Goal: Book appointment/travel/reservation

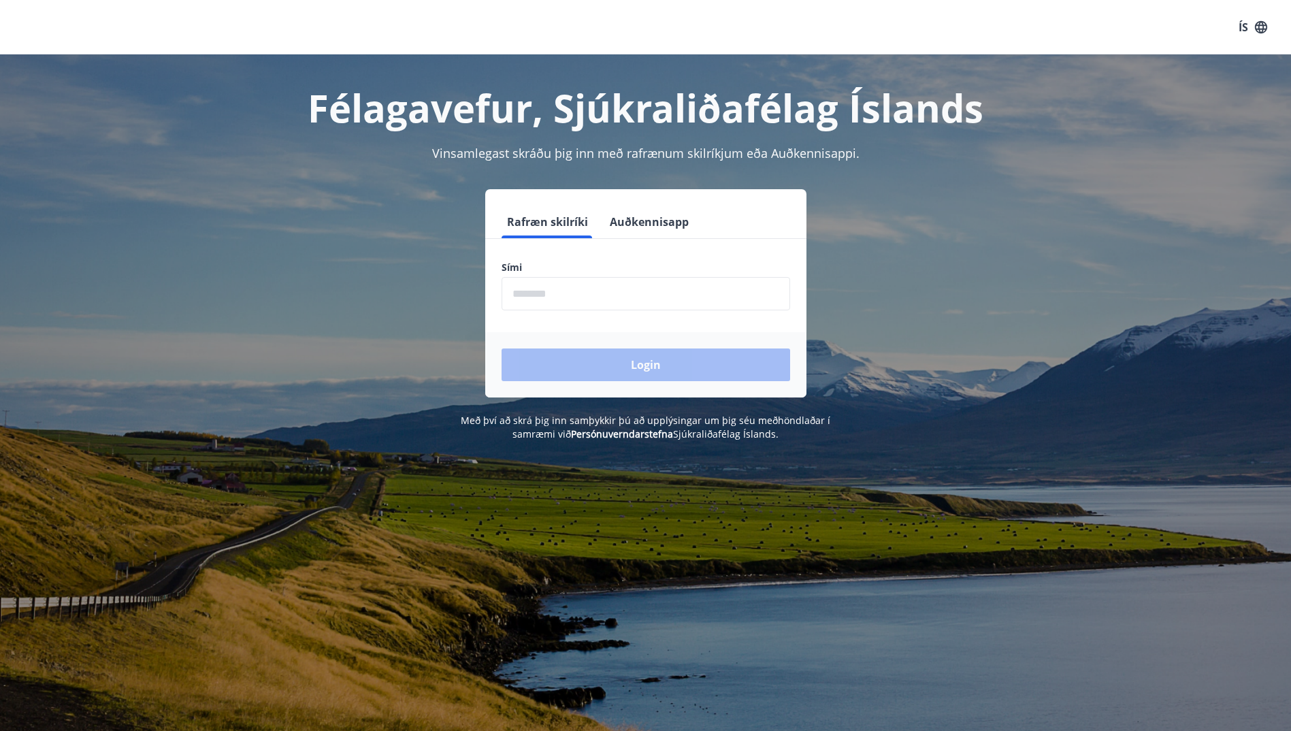
click at [523, 297] on input "phone" at bounding box center [645, 293] width 288 height 33
type input "********"
click at [663, 359] on button "Login" at bounding box center [645, 364] width 288 height 33
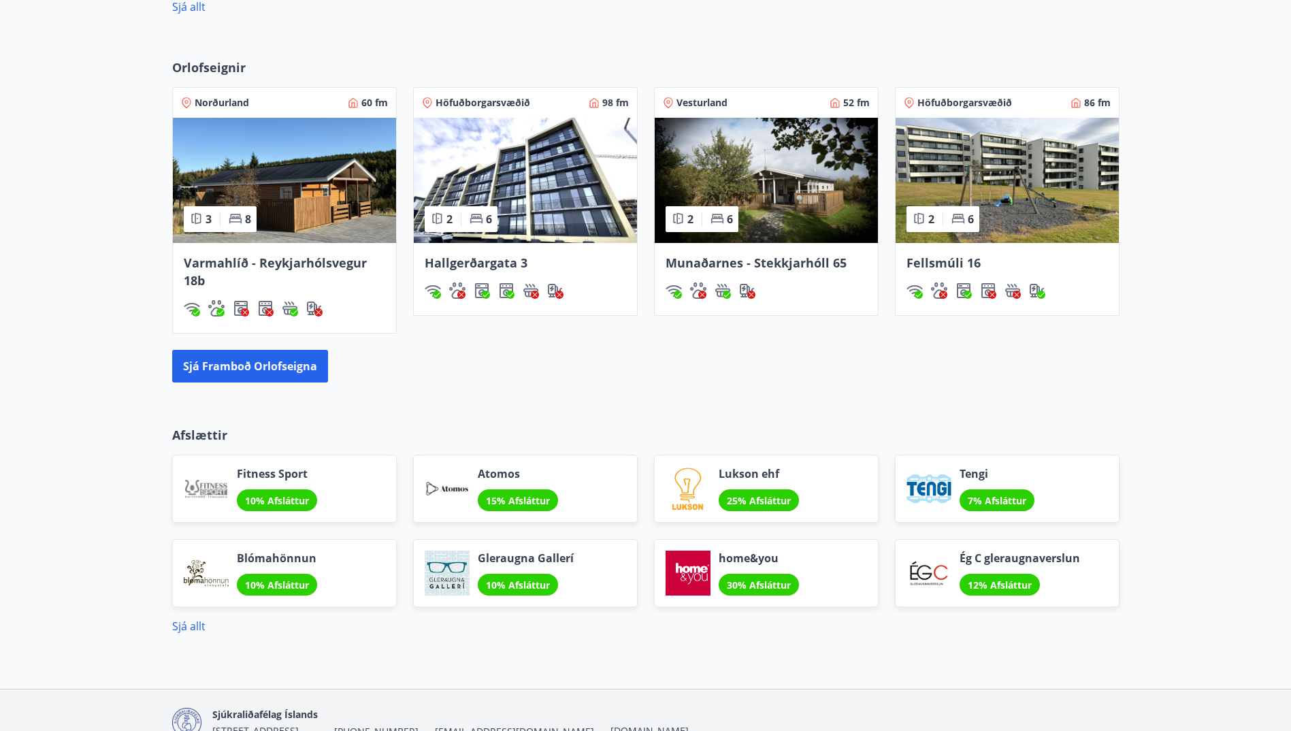
scroll to position [884, 0]
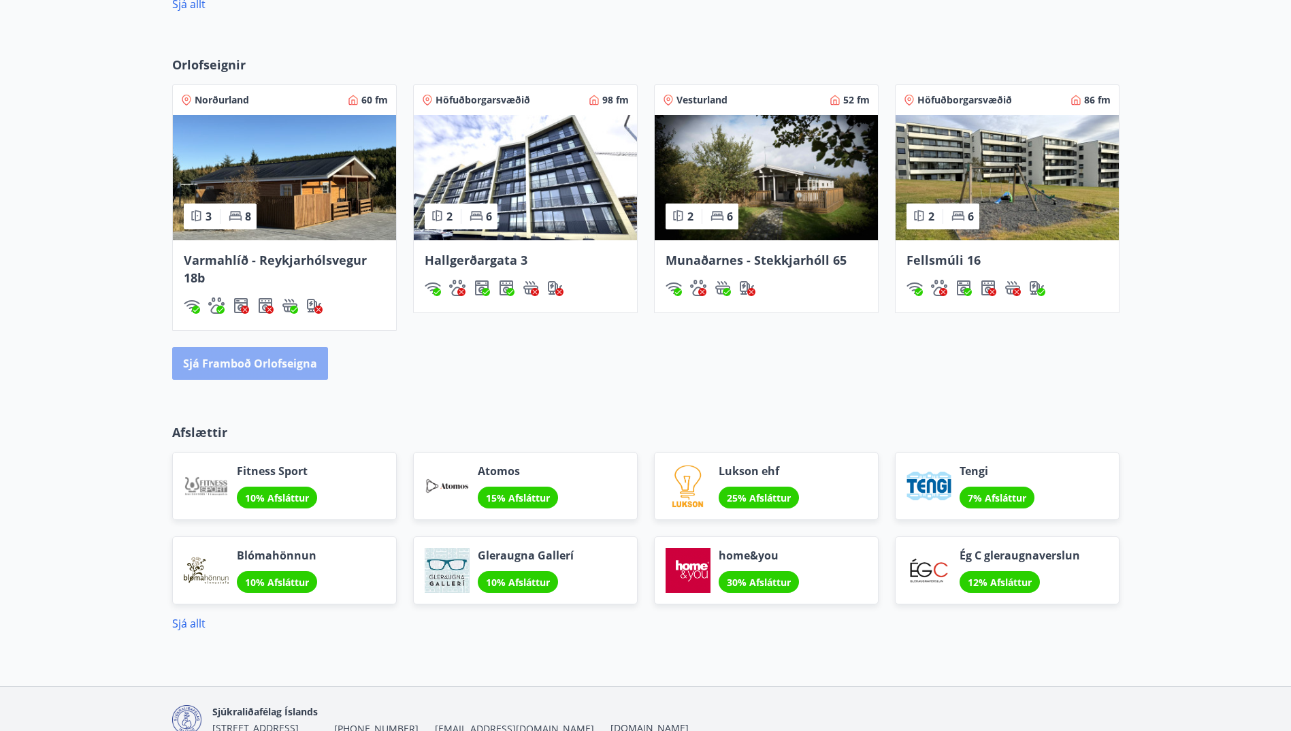
click at [274, 362] on button "Sjá framboð orlofseigna" at bounding box center [250, 363] width 156 height 33
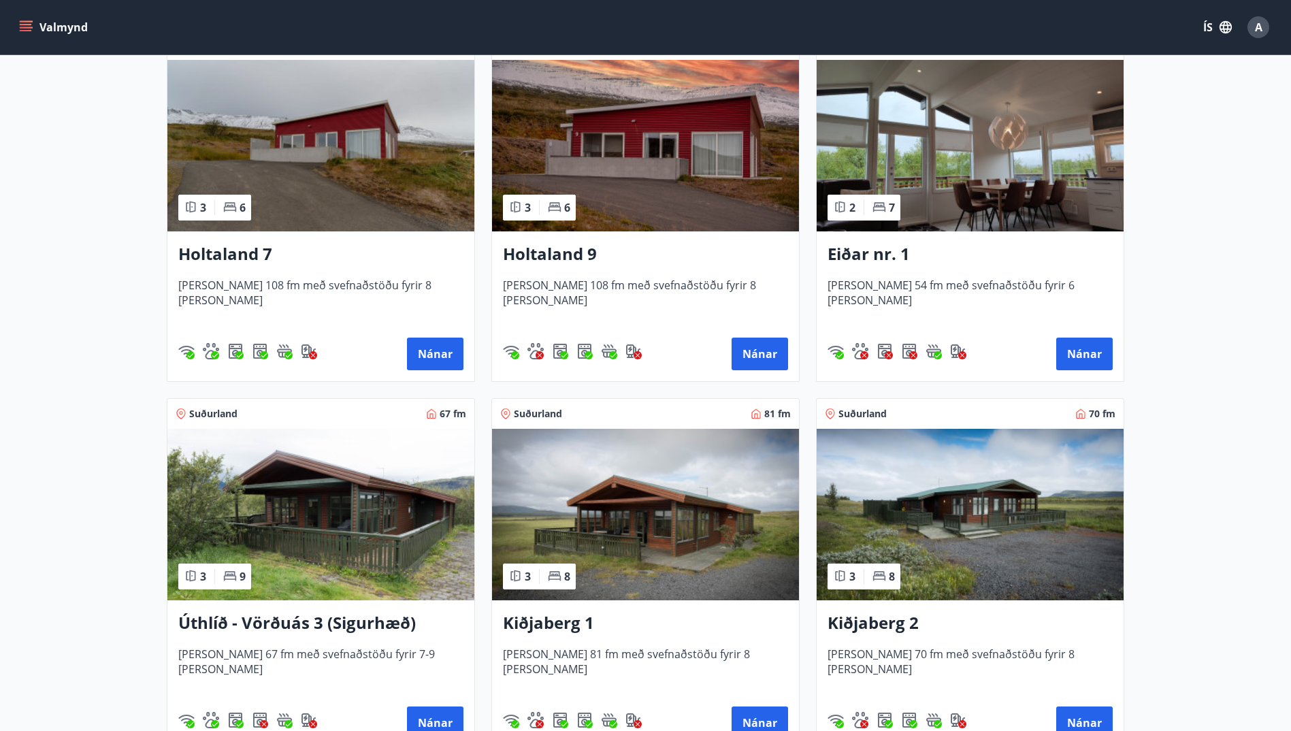
scroll to position [1837, 0]
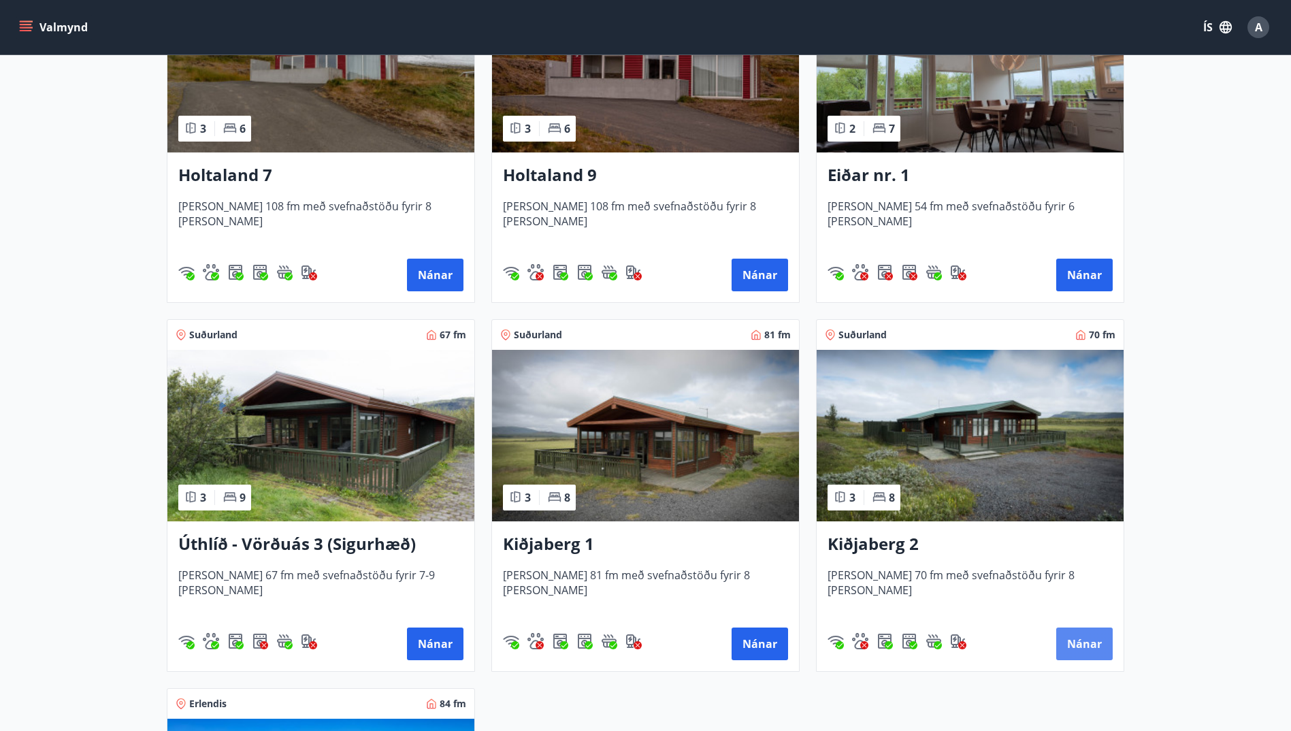
click at [1101, 648] on button "Nánar" at bounding box center [1084, 643] width 56 height 33
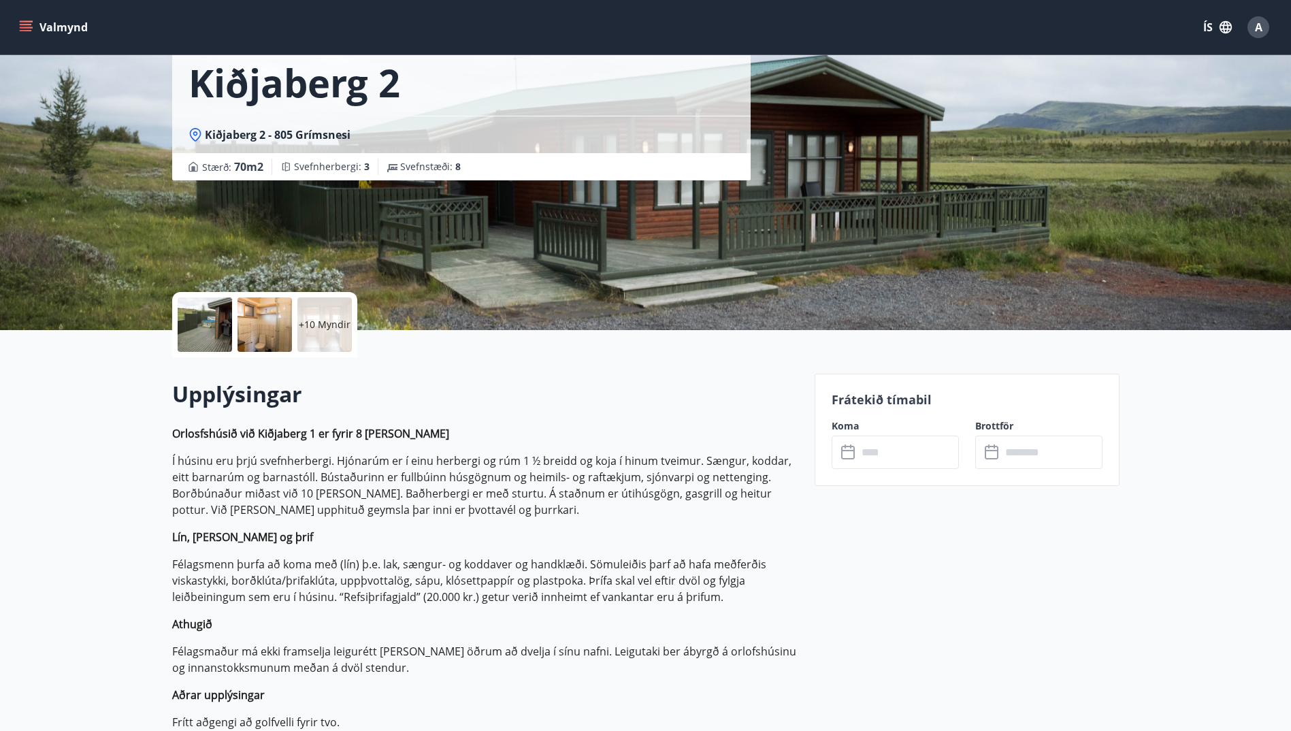
scroll to position [272, 0]
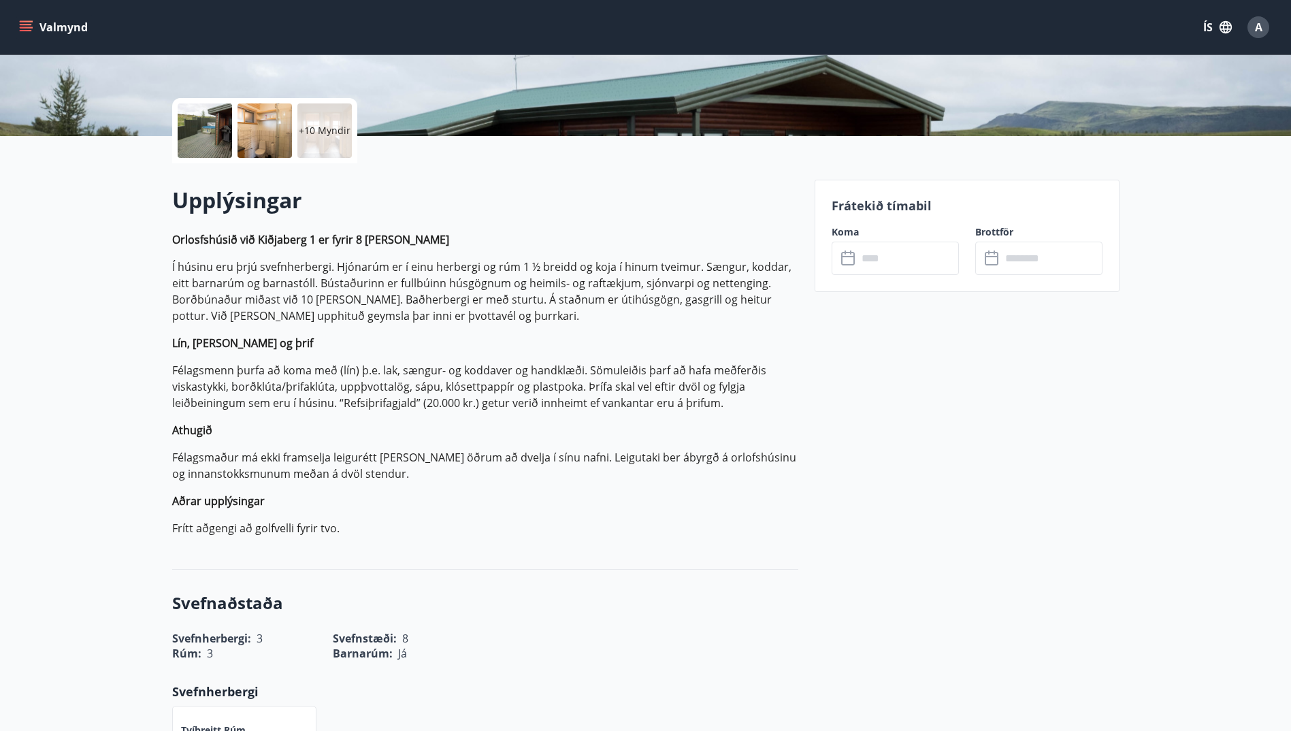
click at [850, 261] on icon at bounding box center [849, 258] width 16 height 16
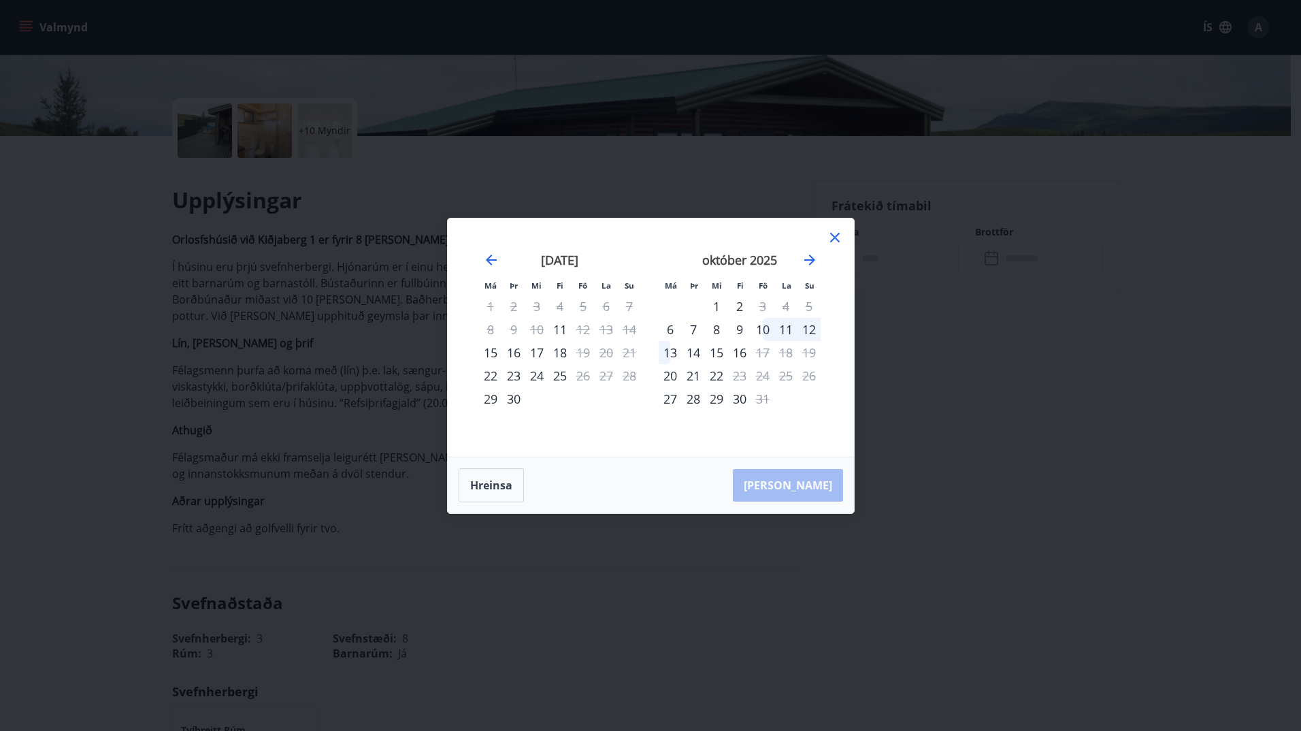
click at [512, 353] on div "16" at bounding box center [513, 352] width 23 height 23
click at [513, 346] on div "16" at bounding box center [513, 352] width 23 height 23
click at [498, 482] on button "Hreinsa" at bounding box center [491, 485] width 65 height 34
click at [515, 352] on div "16" at bounding box center [513, 352] width 23 height 23
click at [560, 357] on div "18" at bounding box center [559, 352] width 23 height 23
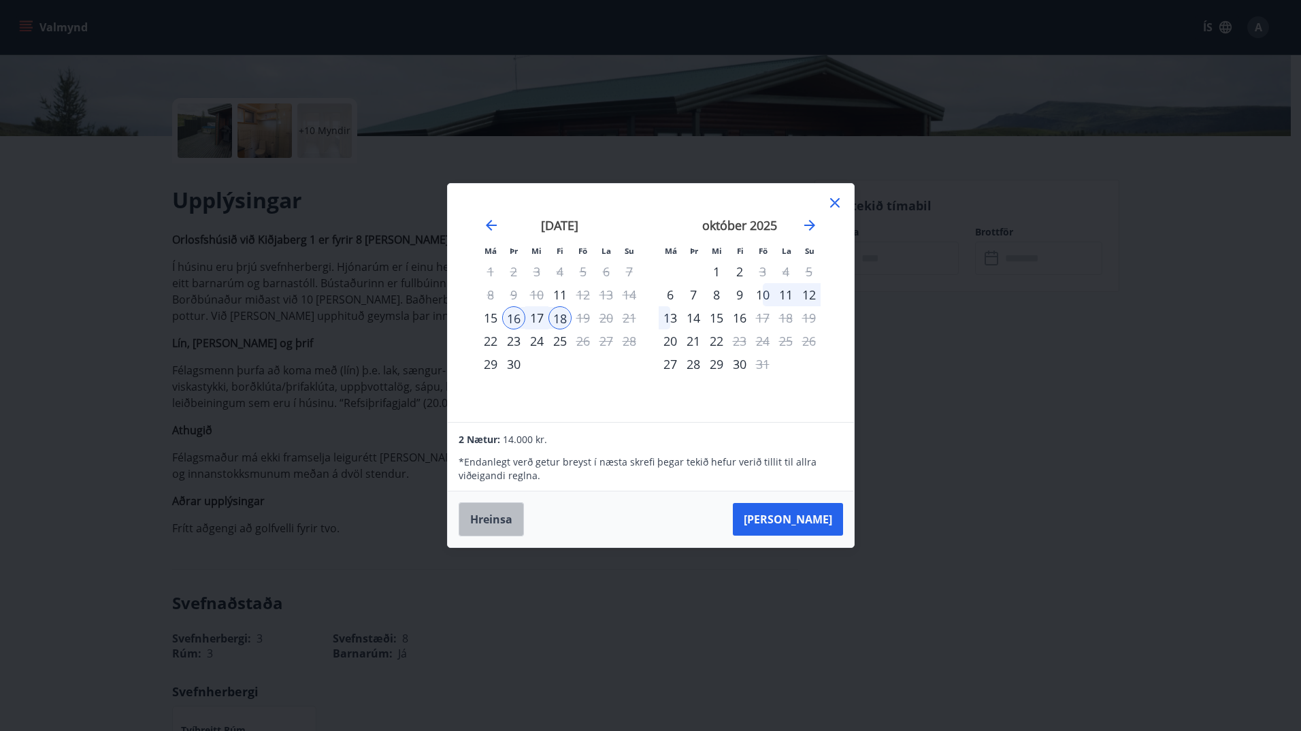
click at [489, 516] on button "Hreinsa" at bounding box center [491, 519] width 65 height 34
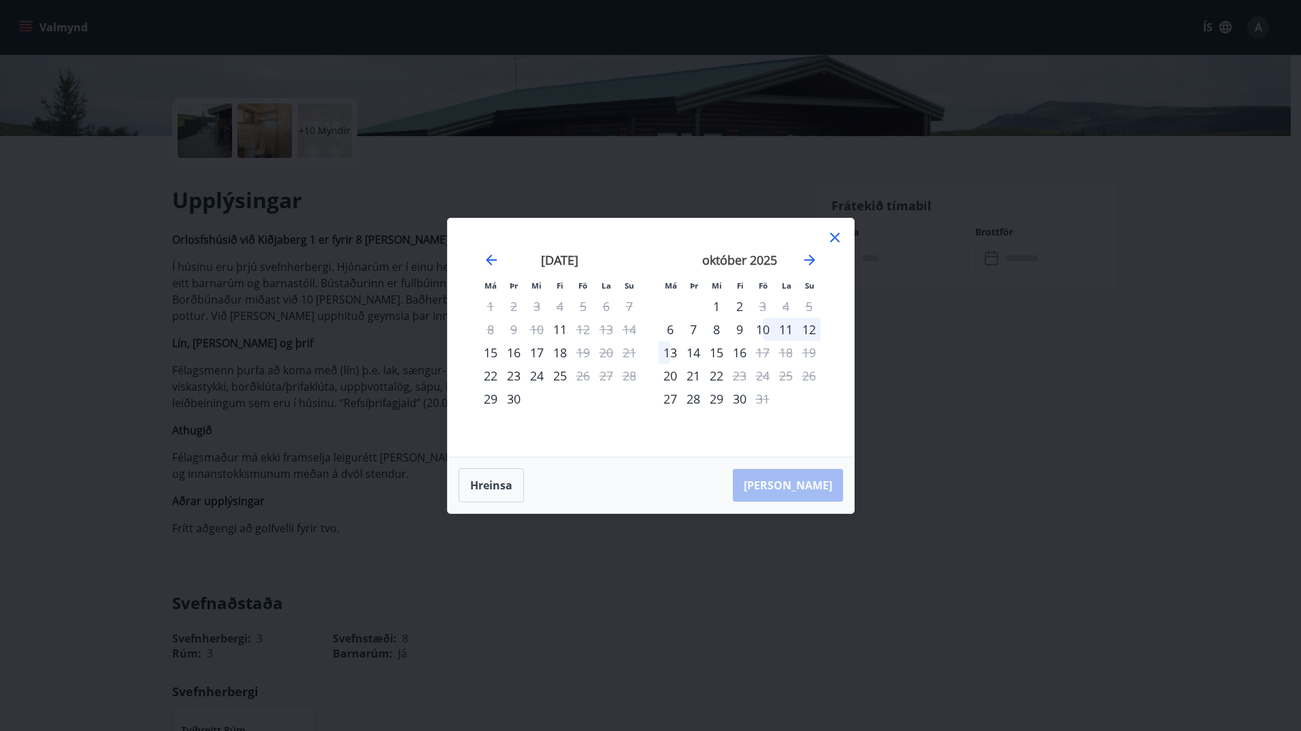
click at [833, 240] on icon at bounding box center [835, 237] width 16 height 16
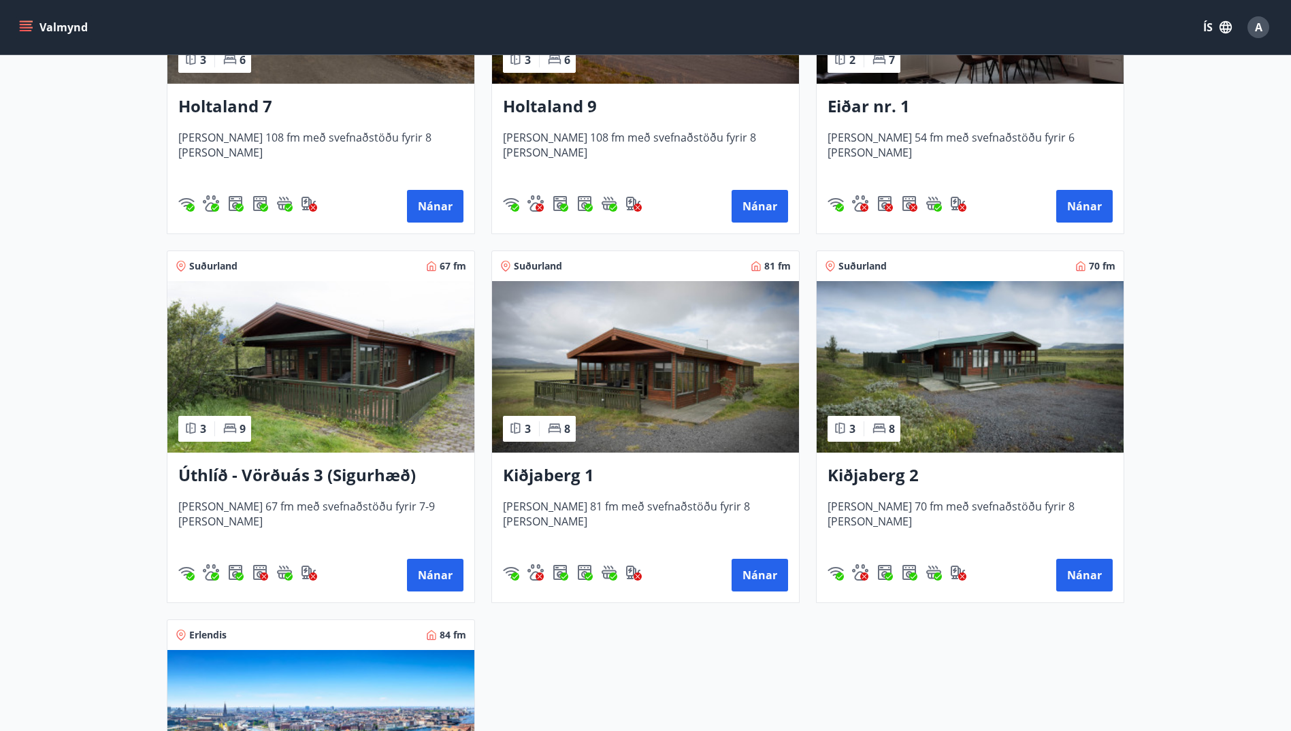
scroll to position [2041, 0]
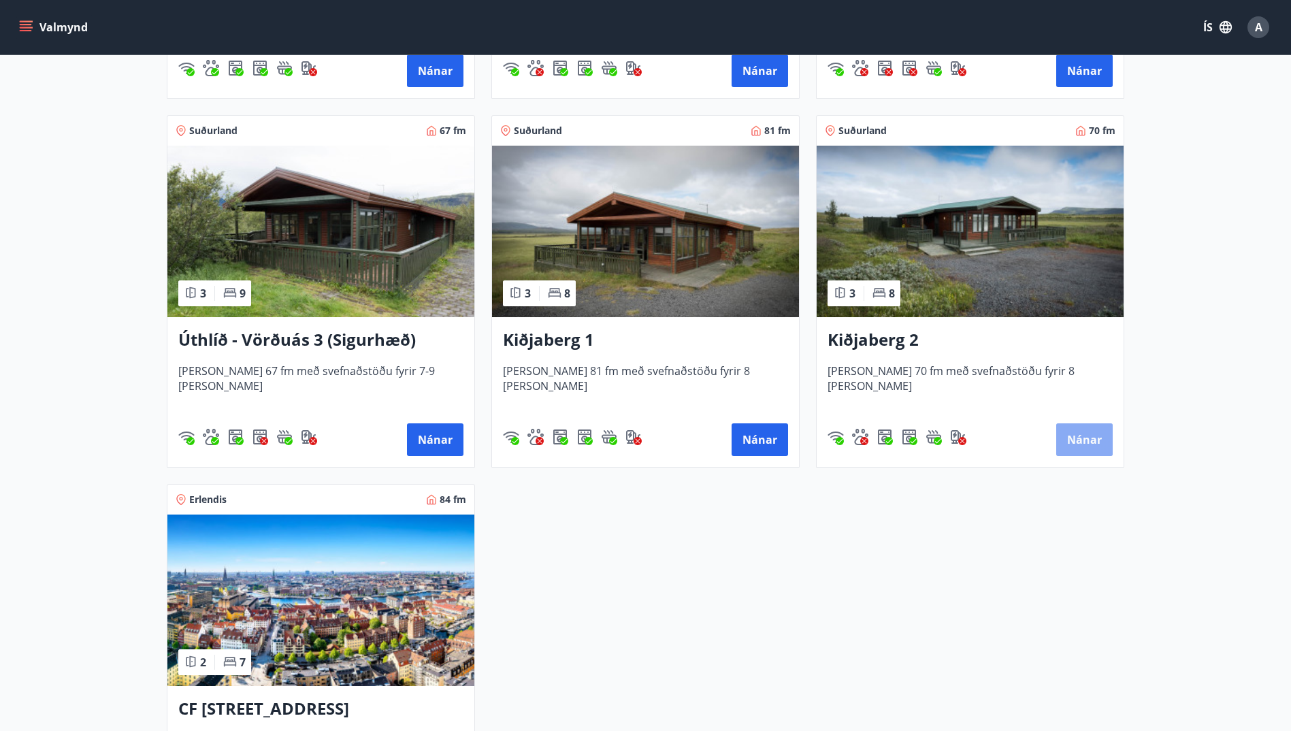
click at [1084, 440] on button "Nánar" at bounding box center [1084, 439] width 56 height 33
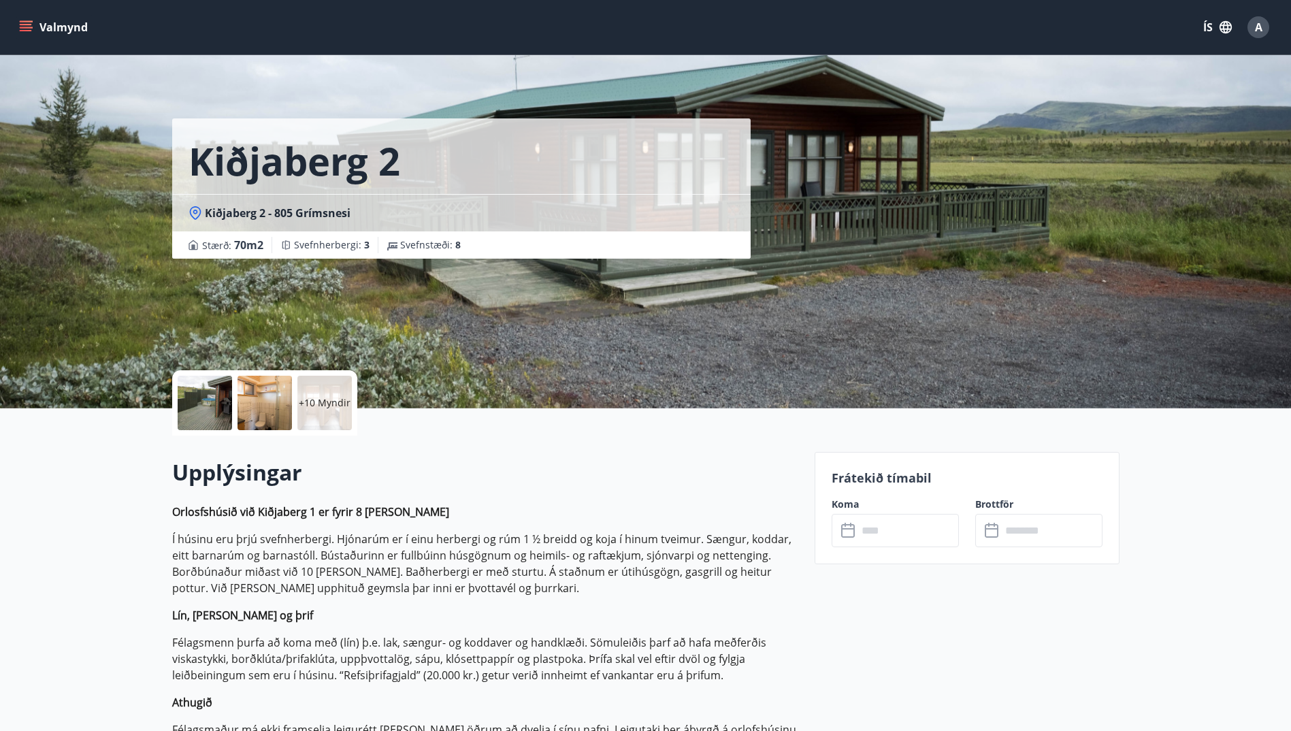
click at [846, 537] on icon at bounding box center [848, 531] width 14 height 14
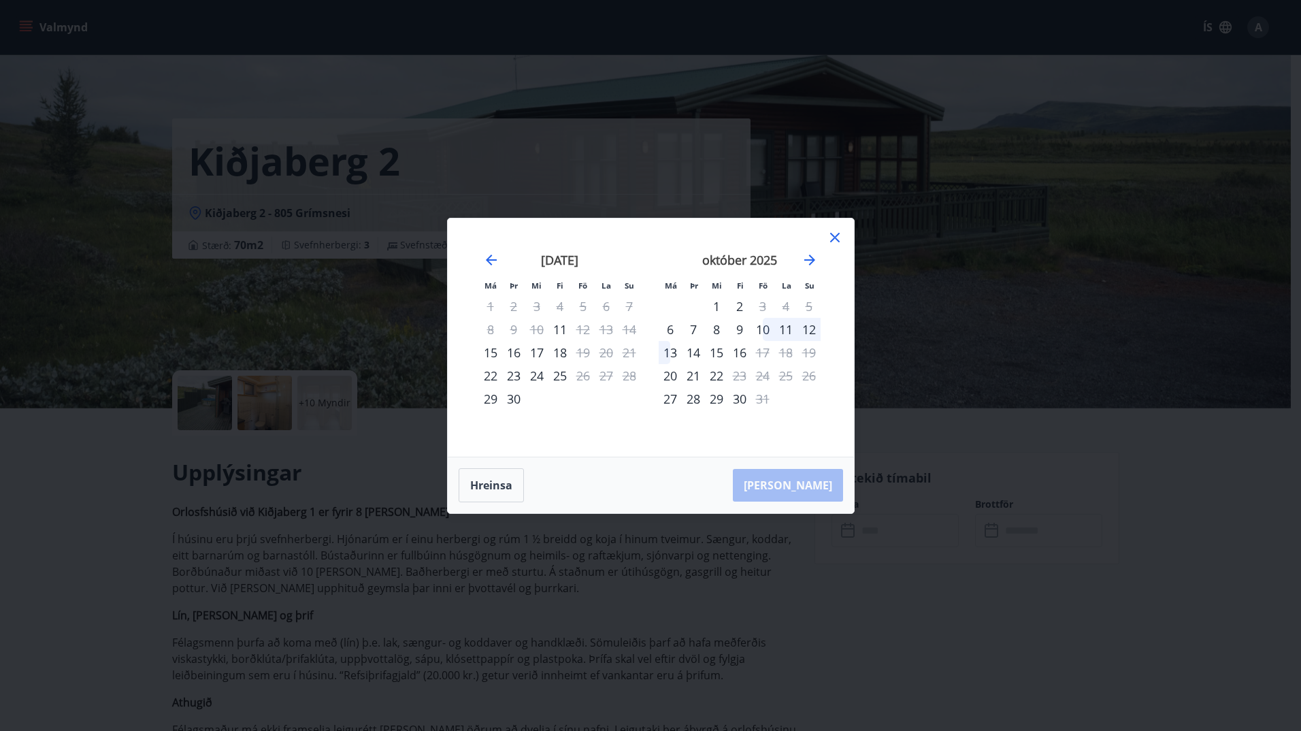
click at [829, 237] on icon at bounding box center [835, 237] width 16 height 16
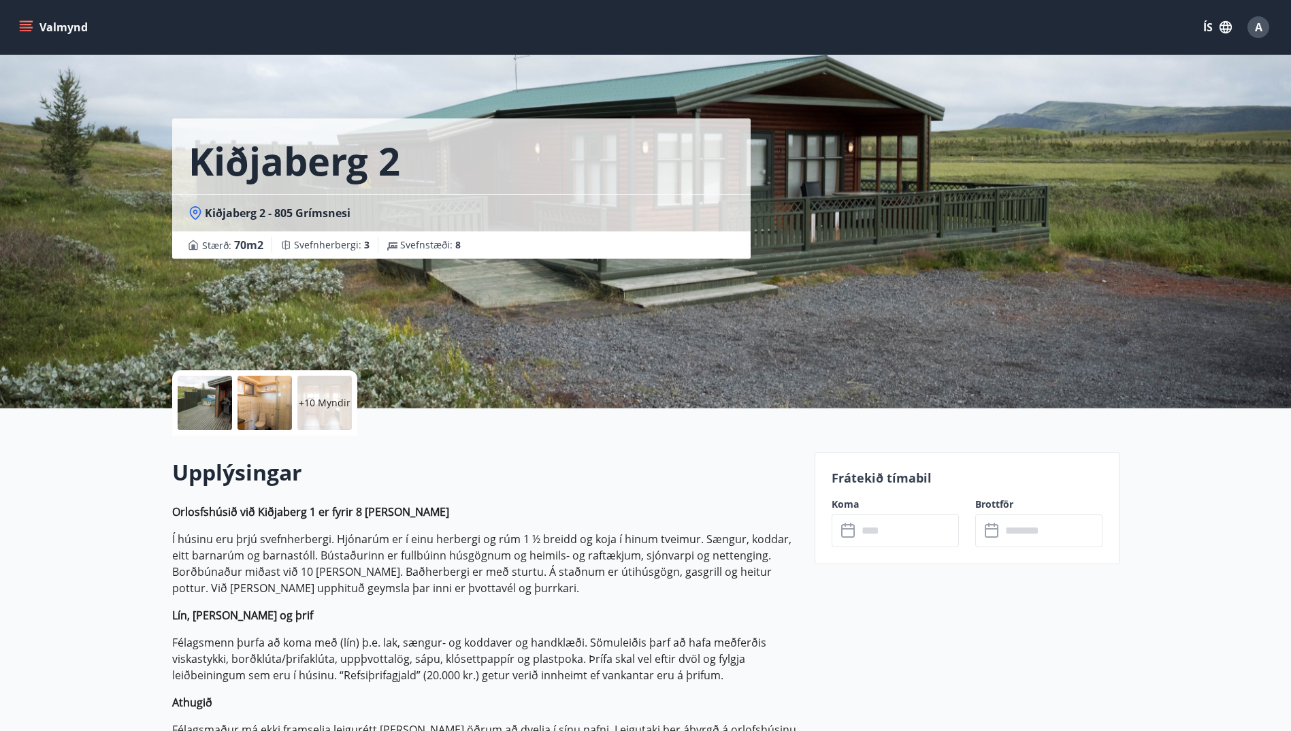
click at [847, 533] on icon at bounding box center [849, 531] width 16 height 16
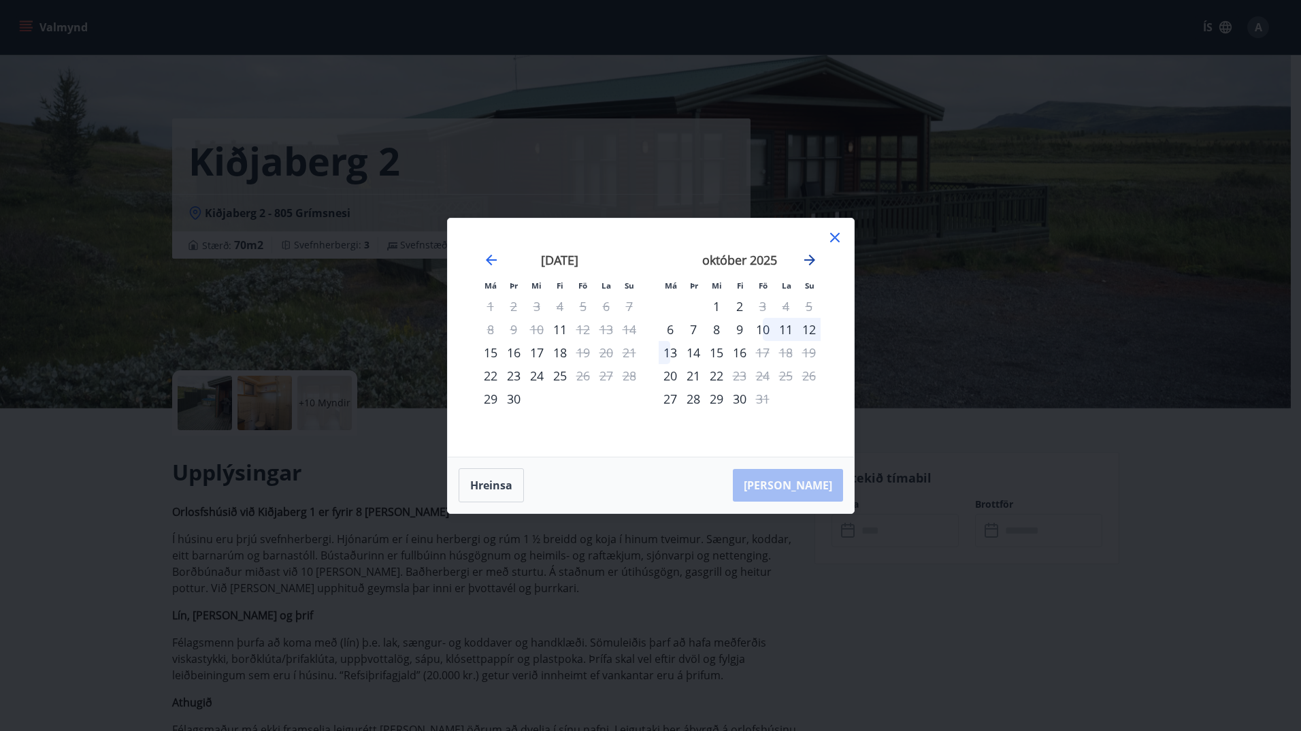
click at [809, 259] on icon "Move forward to switch to the next month." at bounding box center [809, 260] width 16 height 16
click at [762, 326] on div "7" at bounding box center [762, 329] width 23 height 23
drag, startPoint x: 486, startPoint y: 484, endPoint x: 491, endPoint y: 474, distance: 11.3
click at [488, 482] on button "Hreinsa" at bounding box center [491, 485] width 65 height 34
click at [814, 256] on icon "Move forward to switch to the next month." at bounding box center [809, 260] width 16 height 16
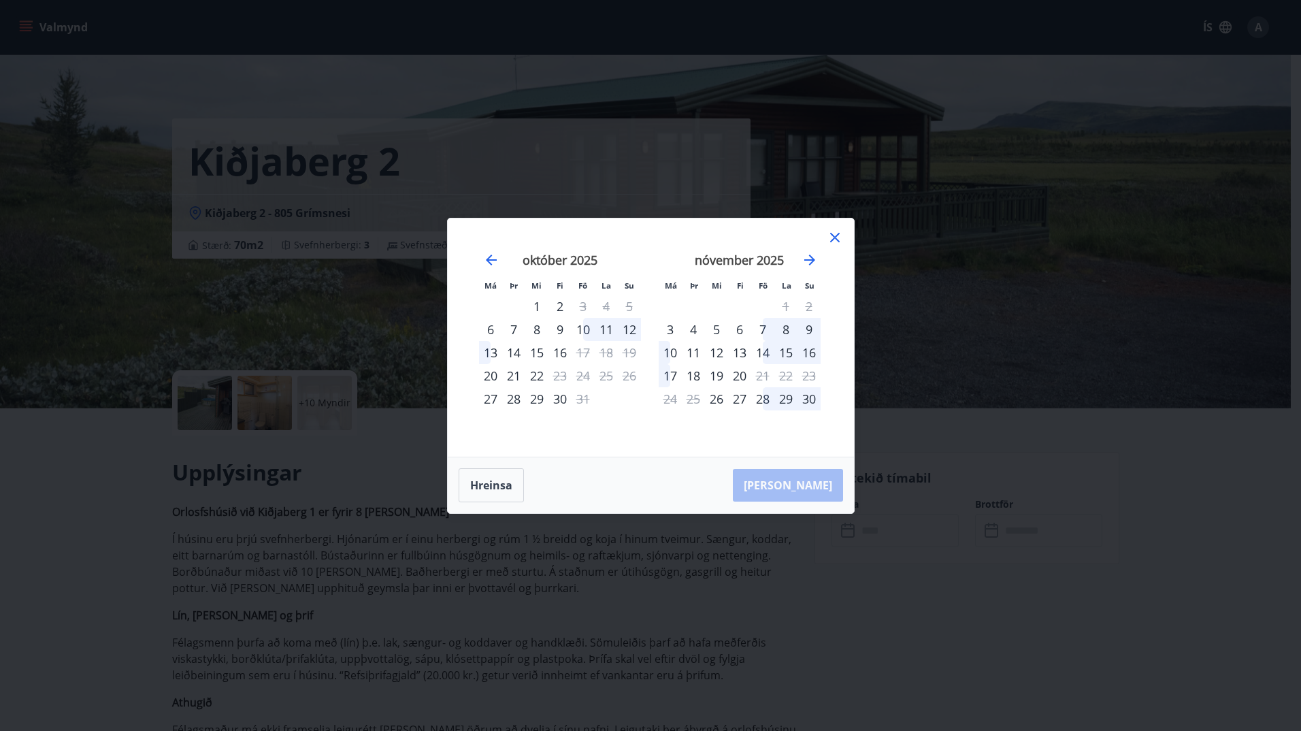
click at [763, 325] on div "7" at bounding box center [762, 329] width 23 height 23
click at [669, 348] on div "10" at bounding box center [670, 352] width 23 height 23
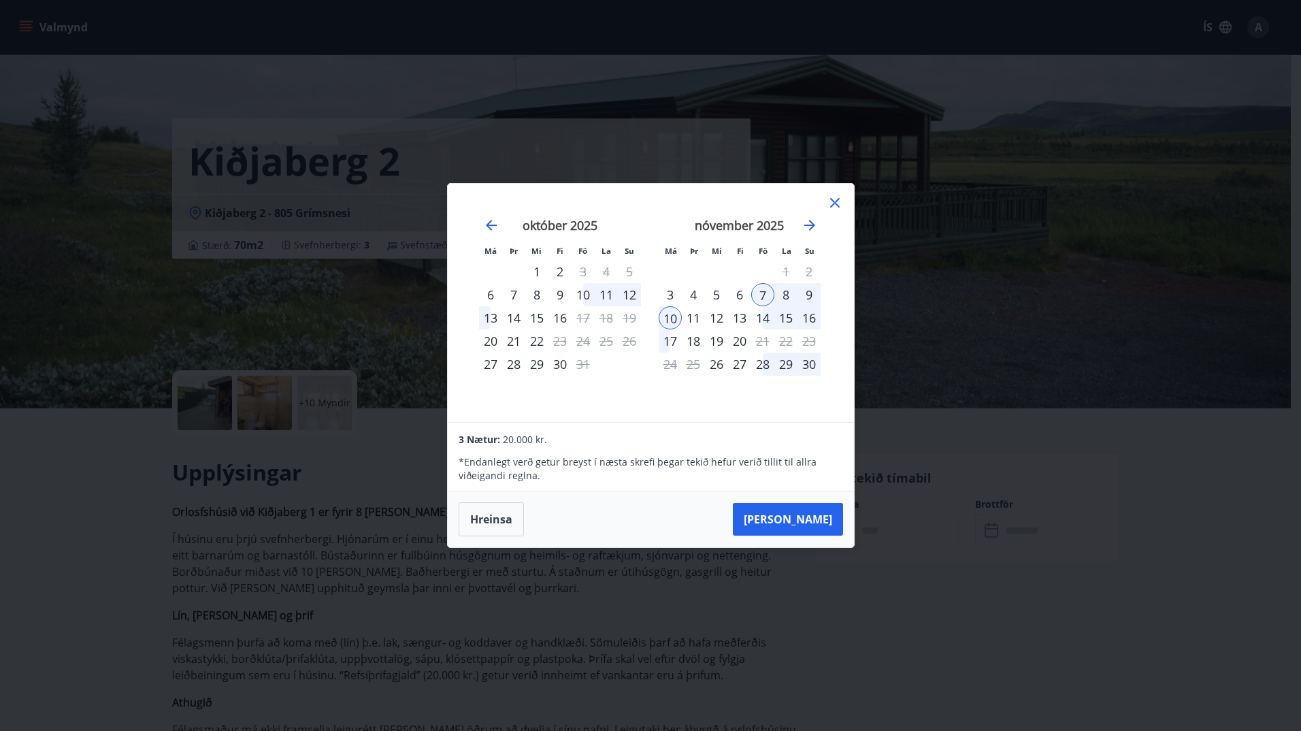
click at [740, 299] on div "6" at bounding box center [739, 294] width 23 height 23
click at [495, 525] on button "Hreinsa" at bounding box center [491, 519] width 65 height 34
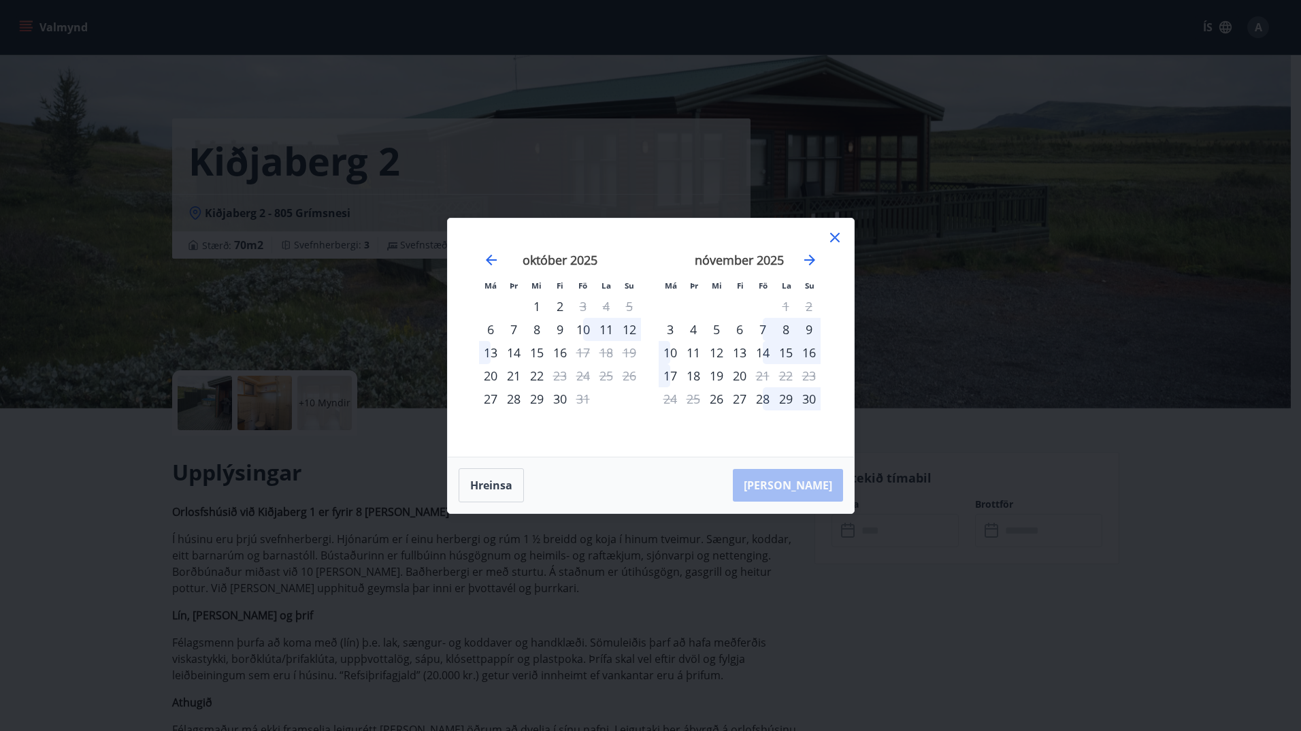
click at [836, 238] on icon at bounding box center [835, 237] width 16 height 16
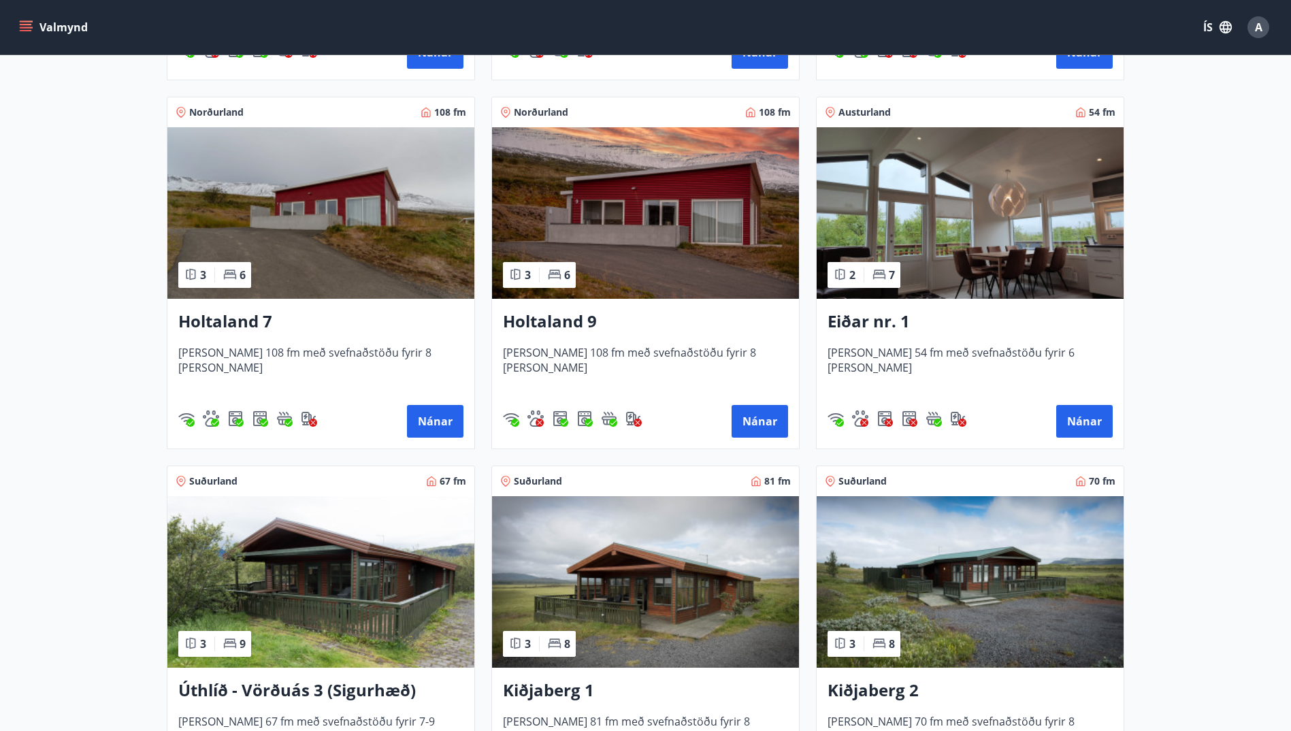
scroll to position [1905, 0]
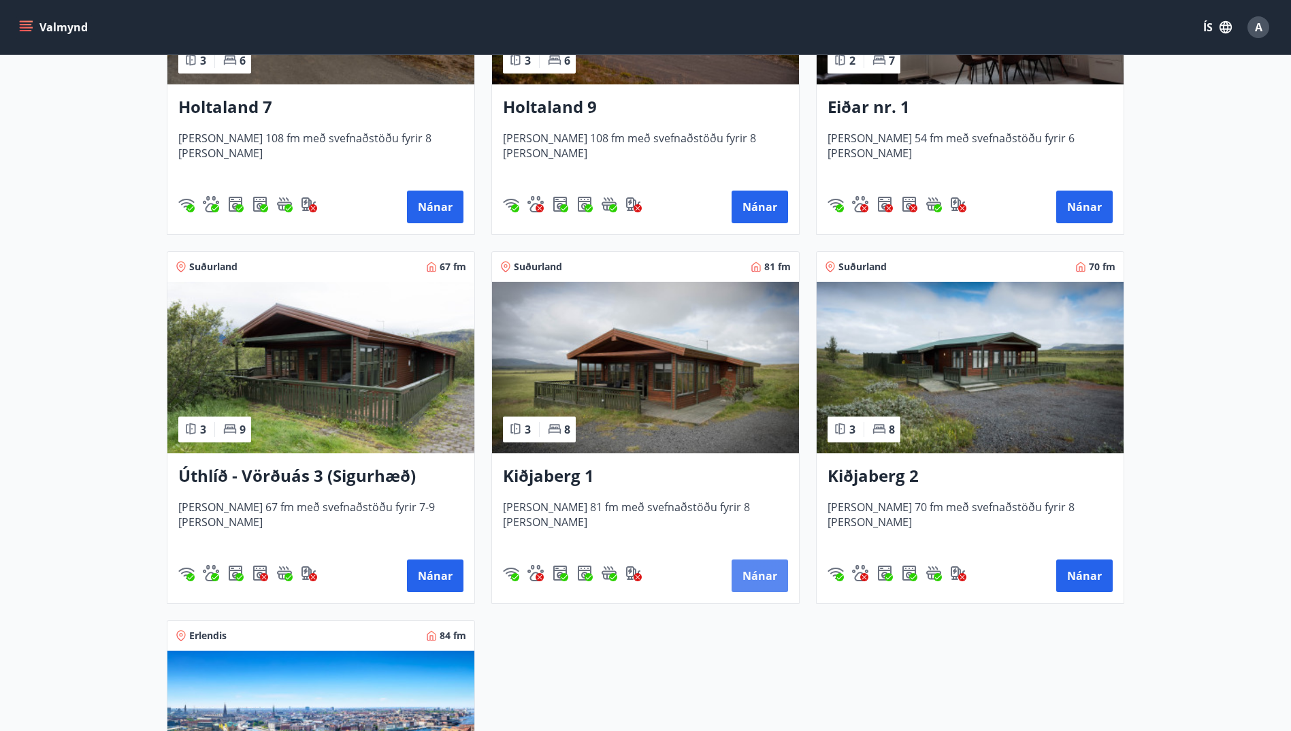
click at [750, 565] on button "Nánar" at bounding box center [759, 575] width 56 height 33
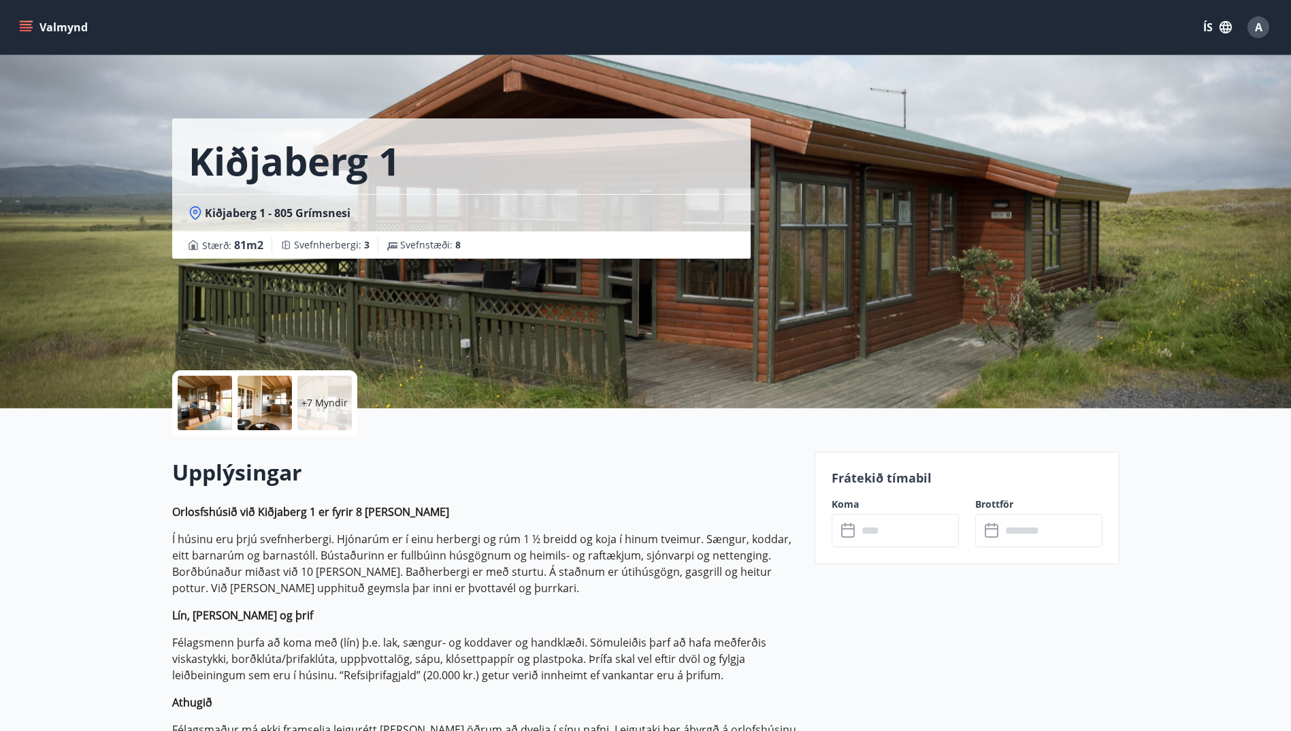
click at [855, 535] on icon at bounding box center [849, 531] width 16 height 16
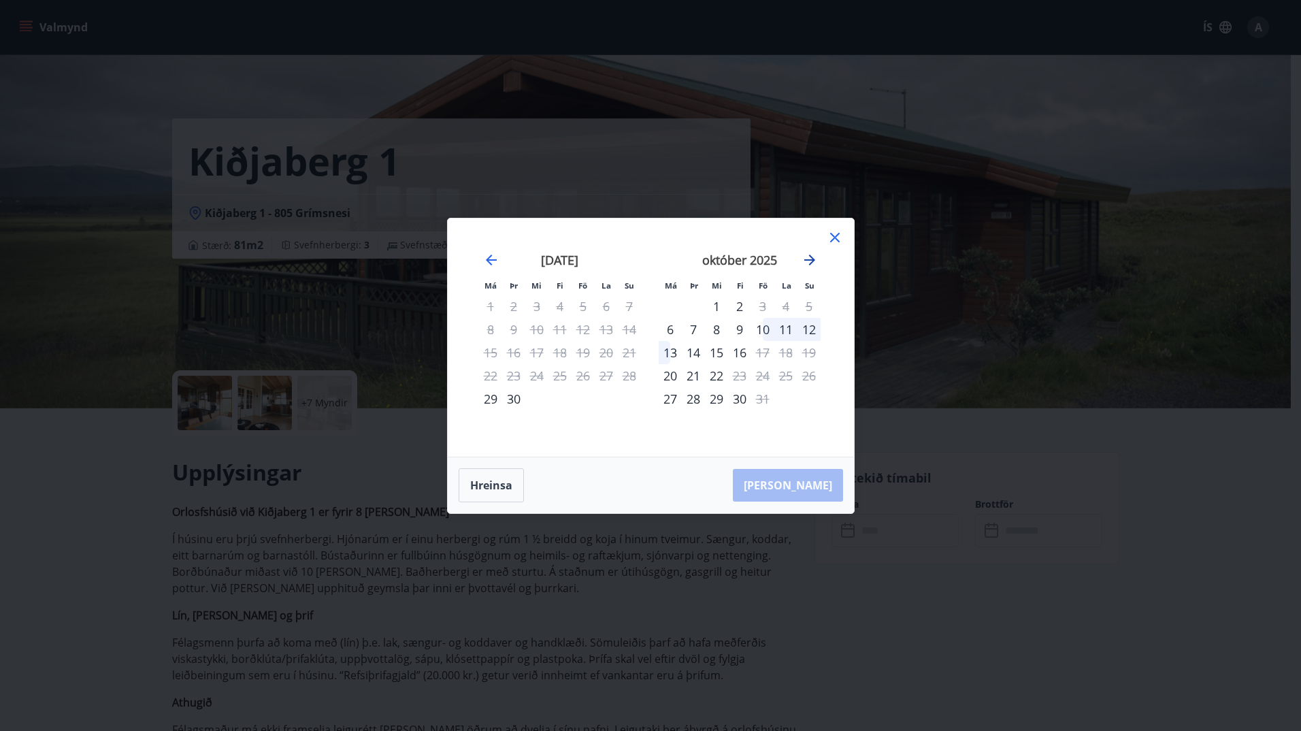
click at [807, 260] on icon "Move forward to switch to the next month." at bounding box center [809, 259] width 11 height 11
click at [833, 233] on icon at bounding box center [835, 237] width 16 height 16
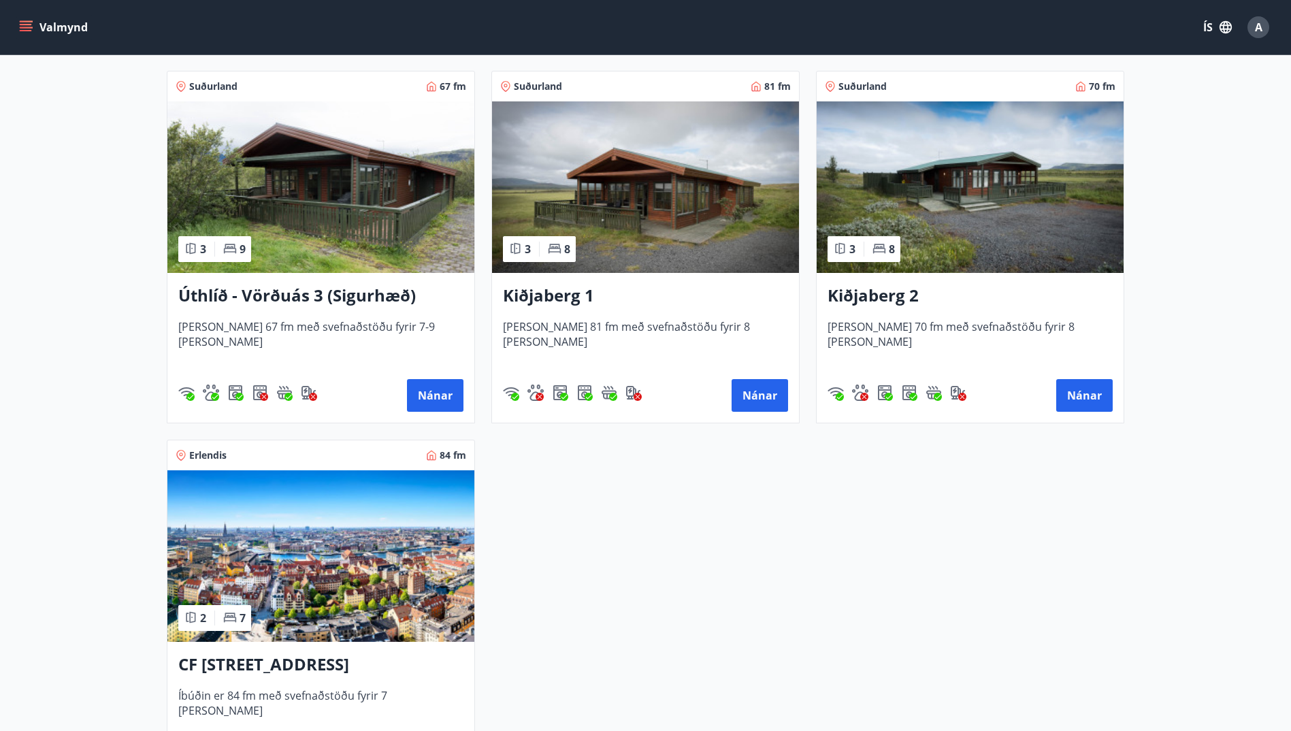
scroll to position [2109, 0]
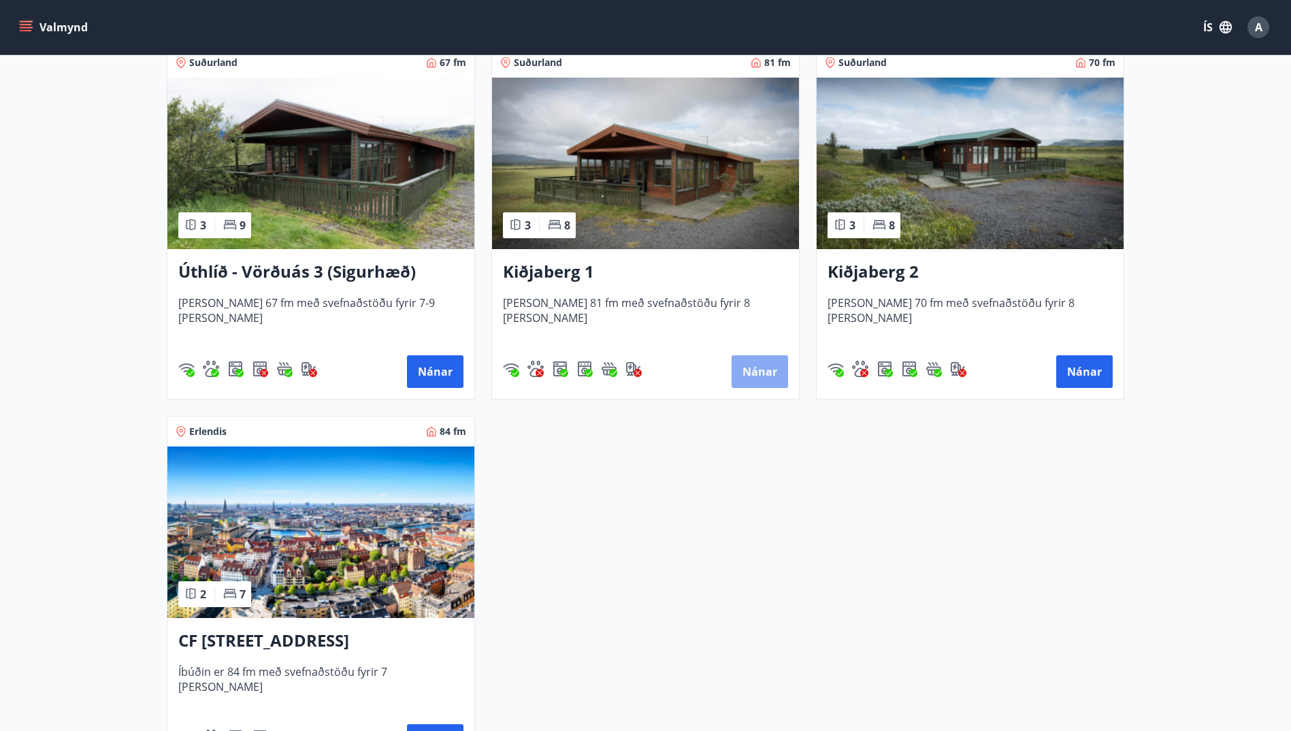
click at [753, 367] on button "Nánar" at bounding box center [759, 371] width 56 height 33
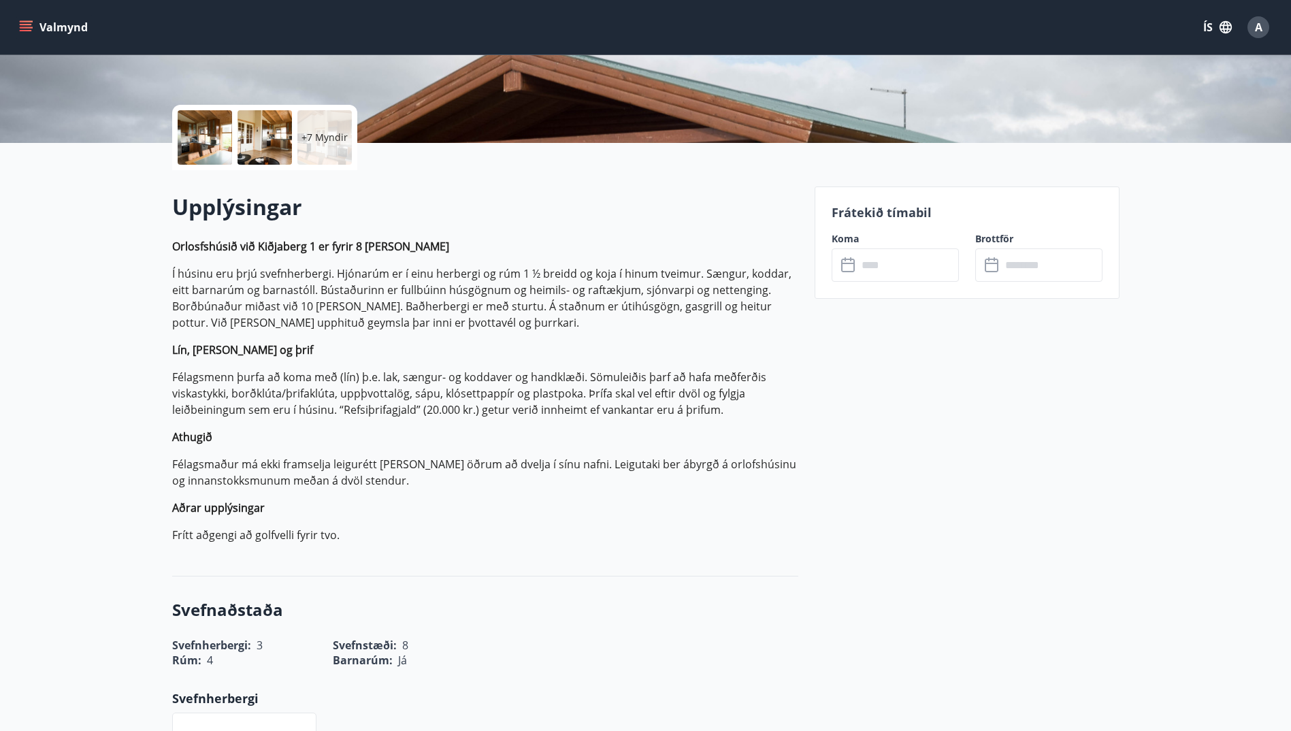
scroll to position [340, 0]
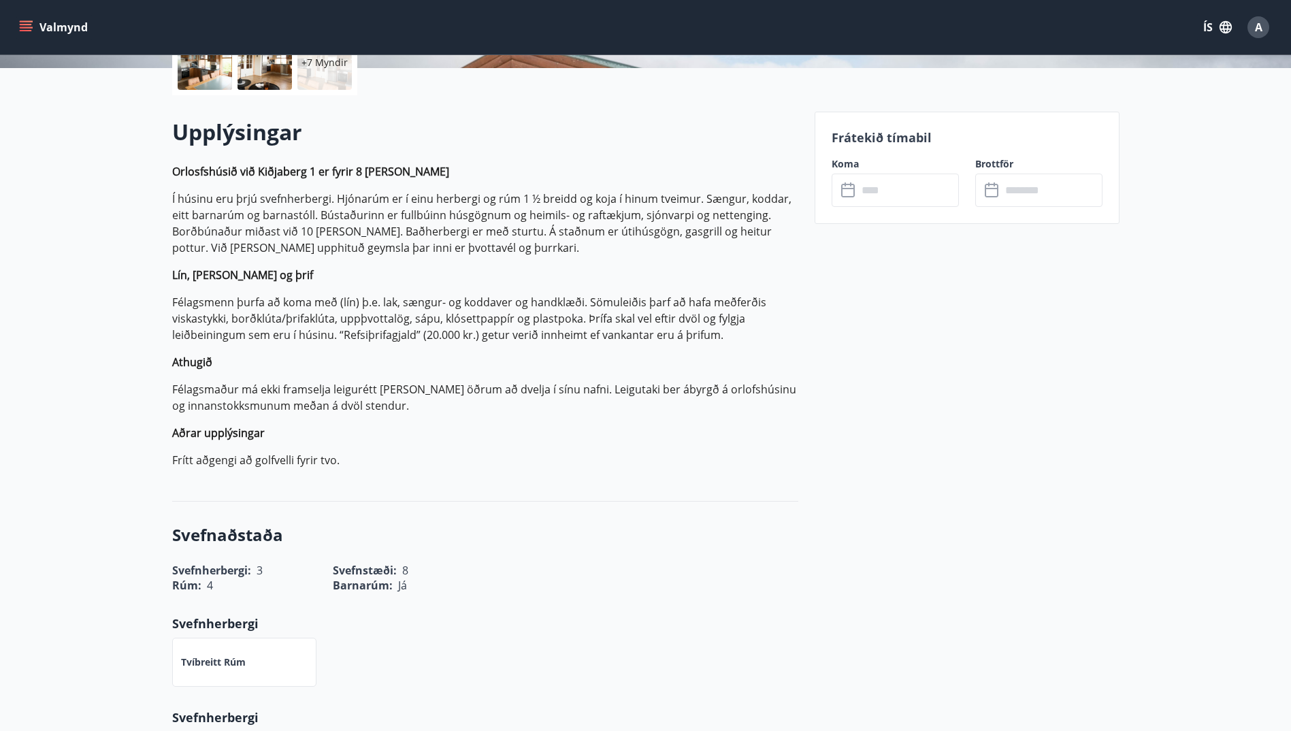
click at [846, 194] on icon at bounding box center [849, 190] width 16 height 16
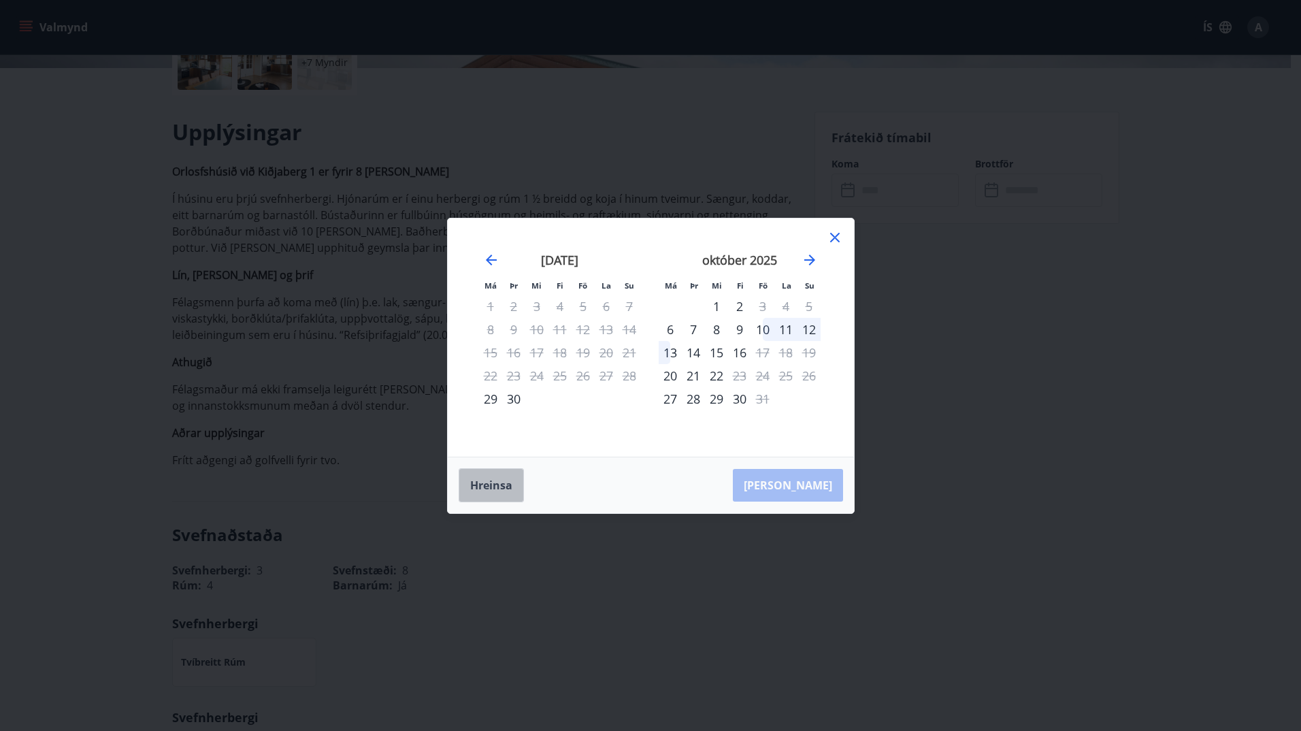
click at [489, 486] on button "Hreinsa" at bounding box center [491, 485] width 65 height 34
click at [835, 238] on icon at bounding box center [835, 238] width 10 height 10
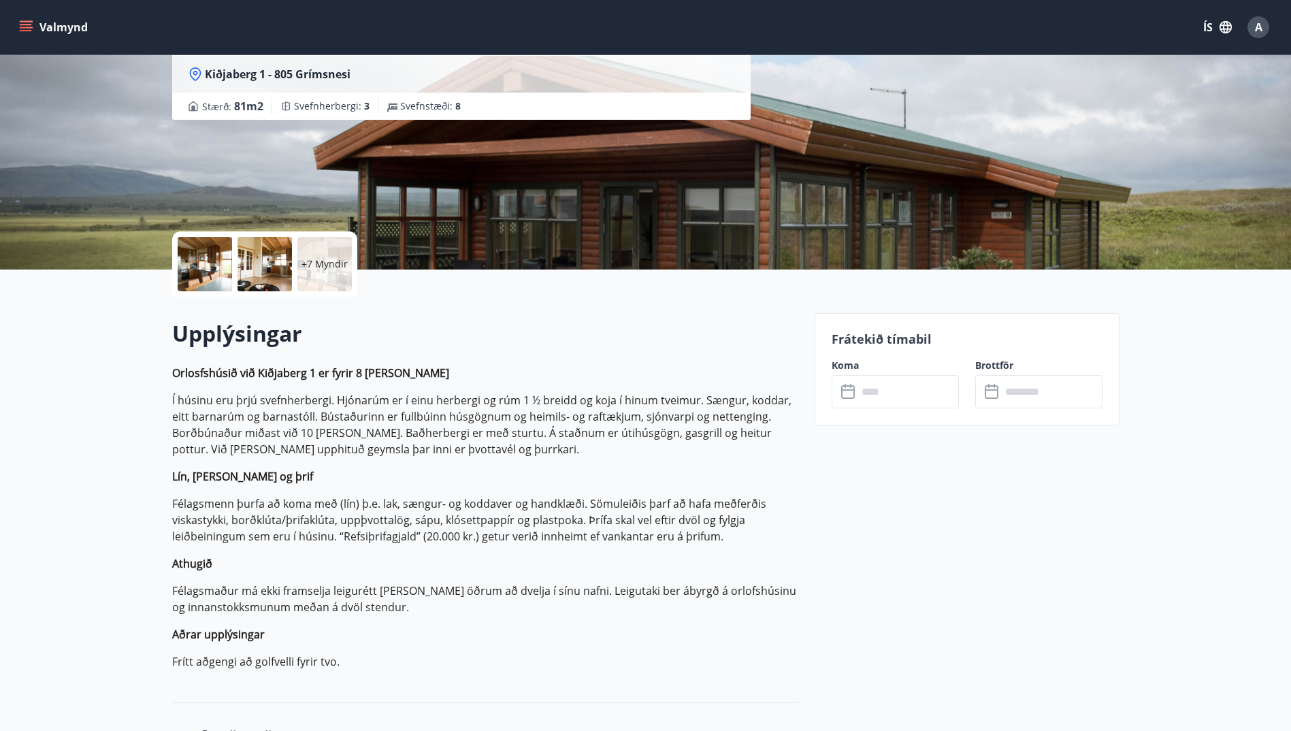
scroll to position [136, 0]
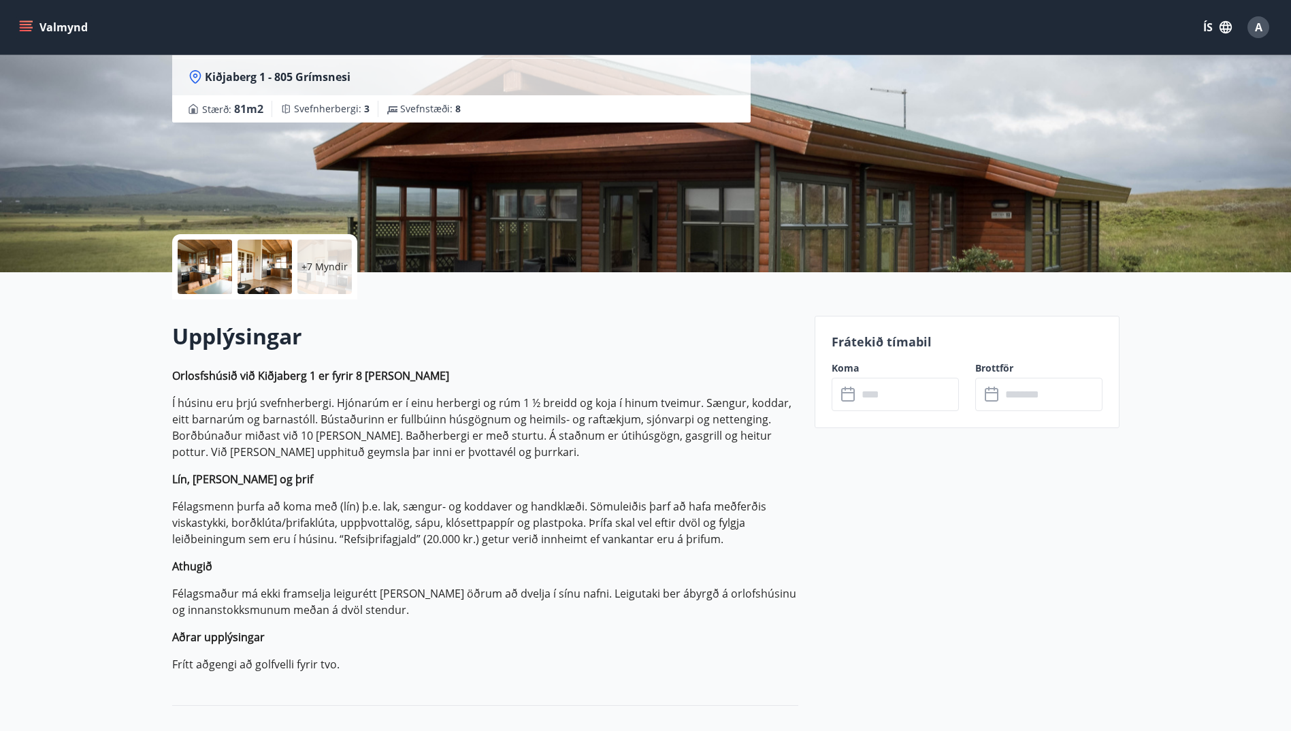
click at [855, 399] on icon at bounding box center [849, 394] width 16 height 16
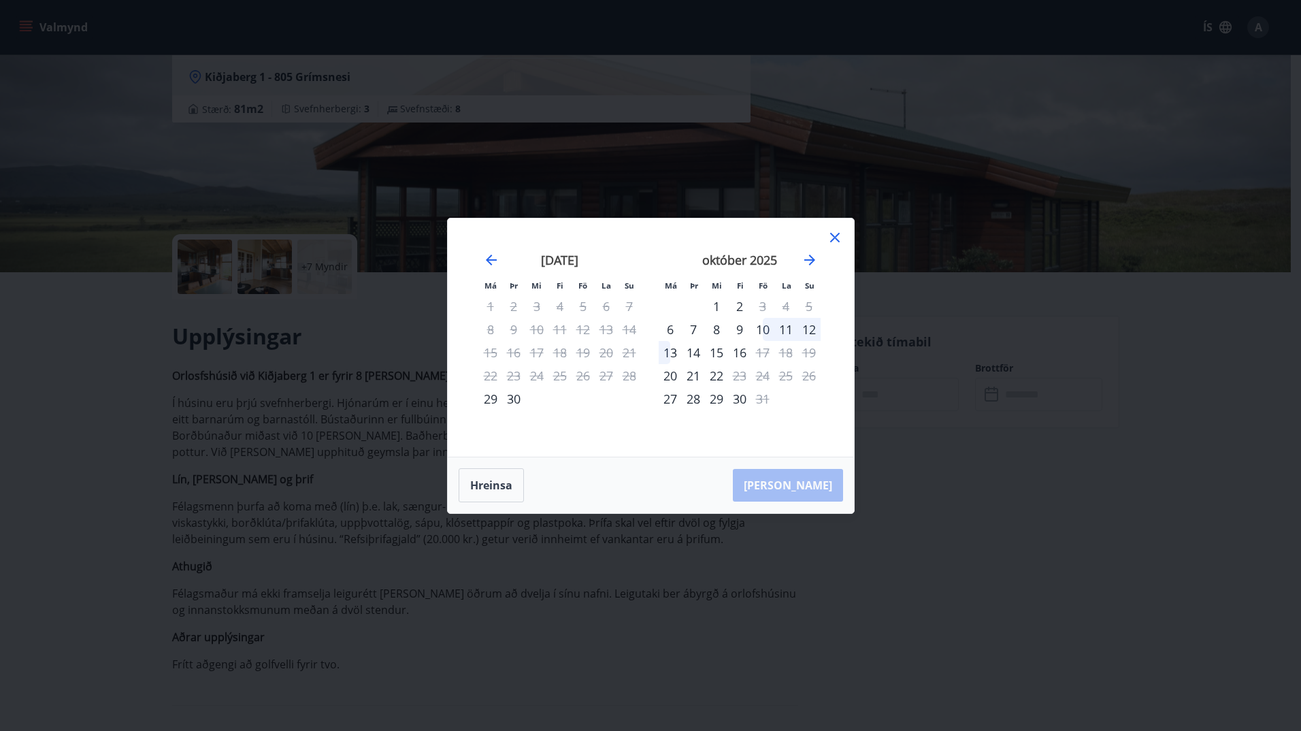
click at [831, 235] on icon at bounding box center [835, 237] width 16 height 16
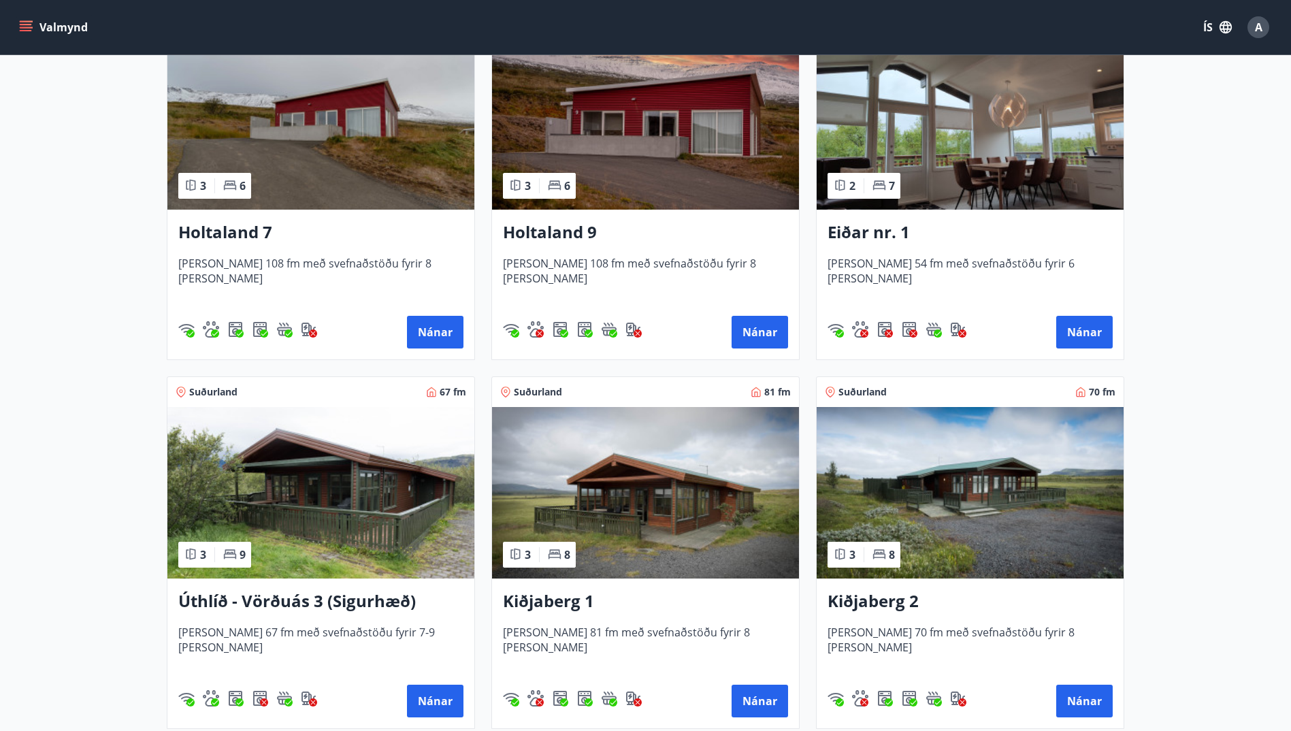
scroll to position [1905, 0]
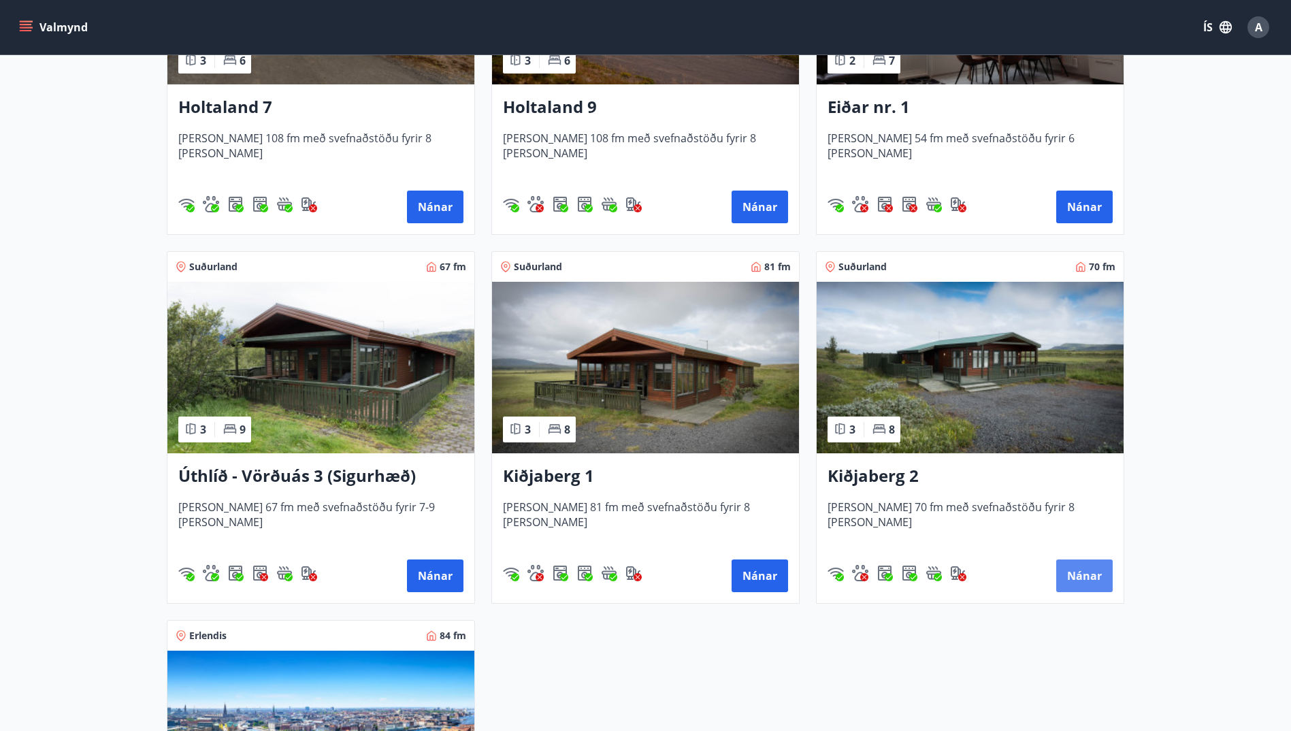
click at [1078, 572] on button "Nánar" at bounding box center [1084, 575] width 56 height 33
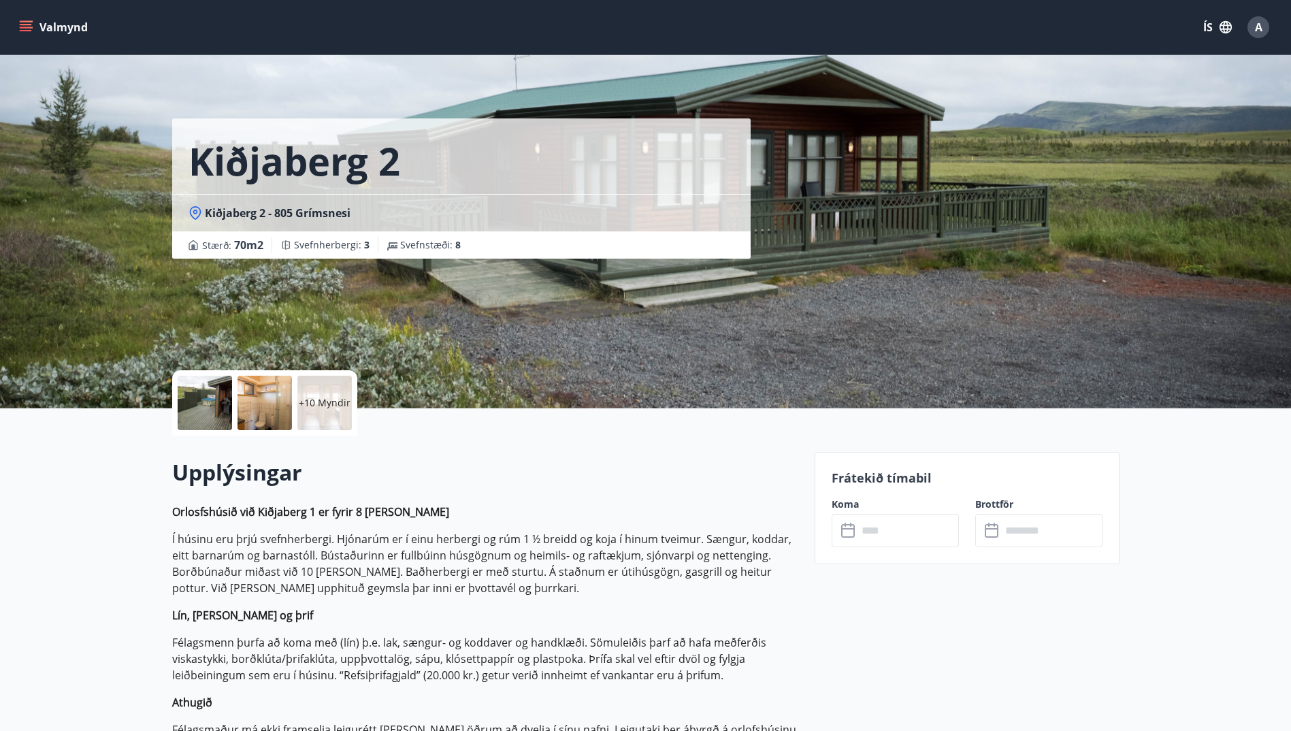
click at [856, 532] on icon at bounding box center [849, 531] width 16 height 16
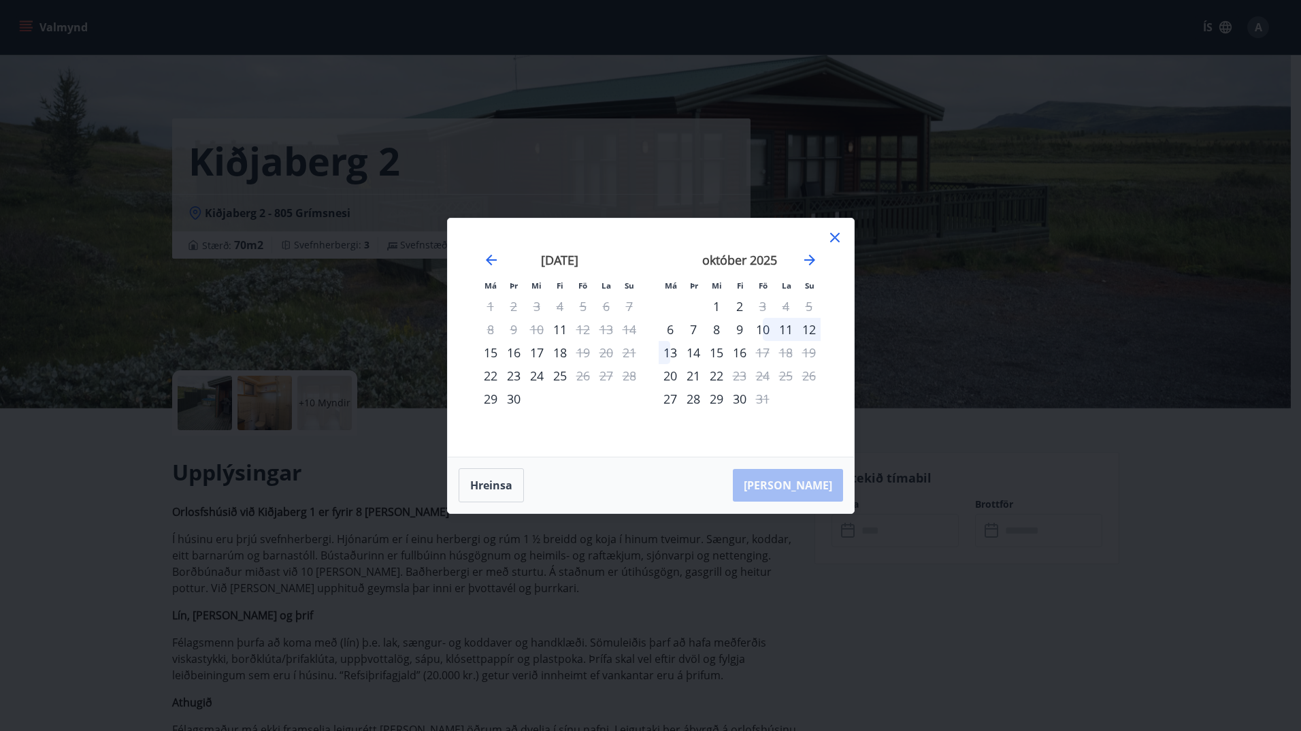
click at [835, 238] on icon at bounding box center [835, 238] width 10 height 10
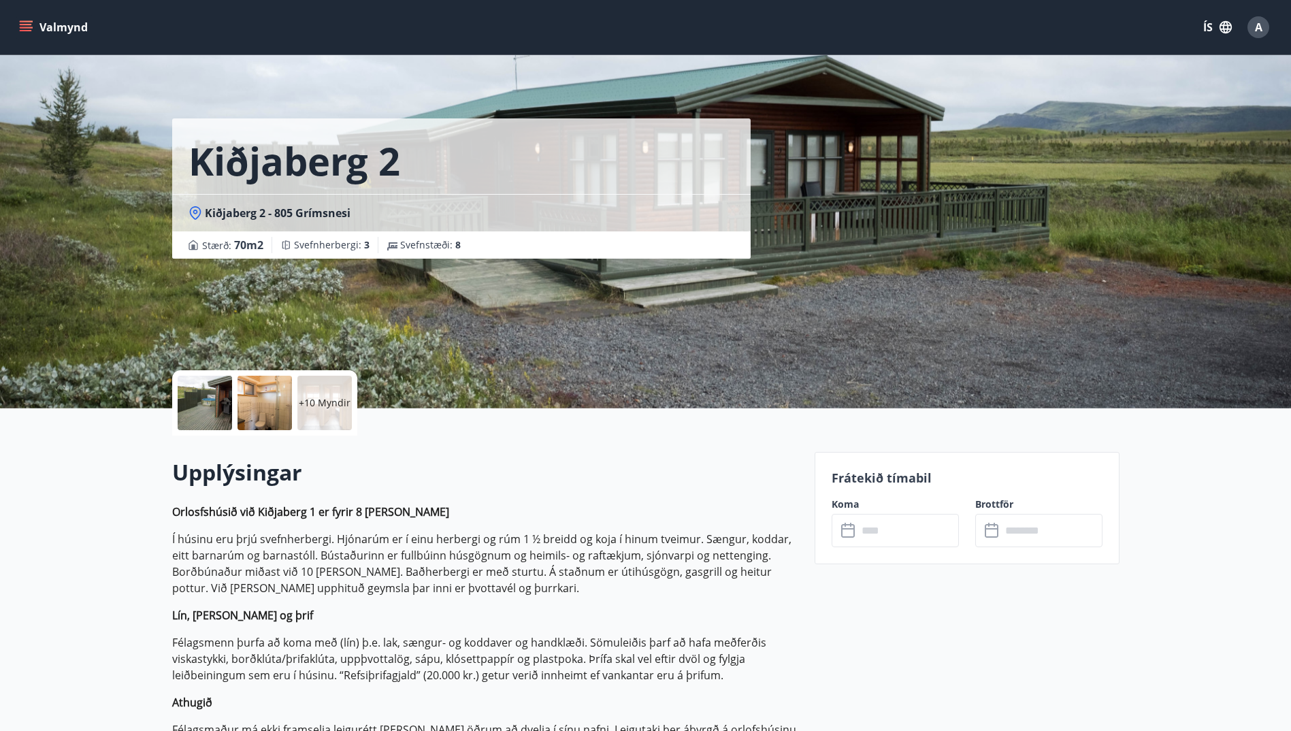
click at [315, 405] on p "+10 Myndir" at bounding box center [325, 403] width 52 height 14
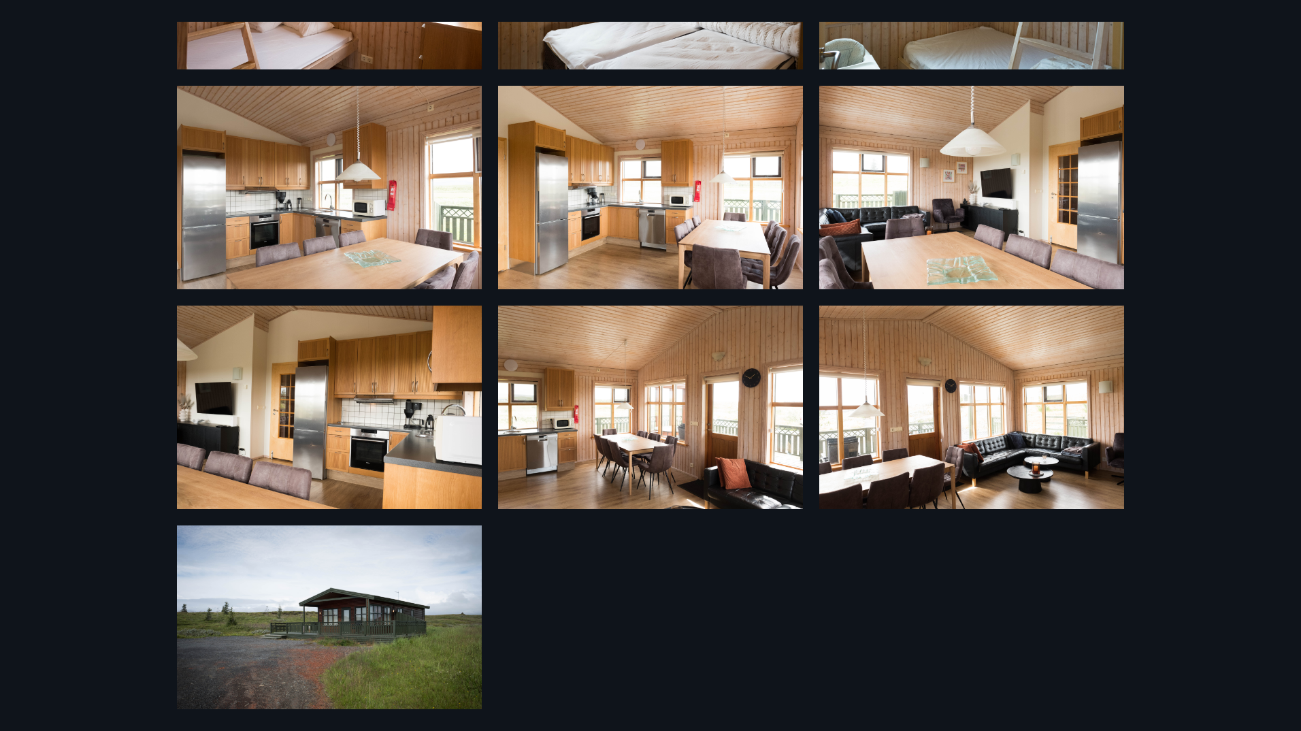
scroll to position [674, 0]
